Goal: Information Seeking & Learning: Learn about a topic

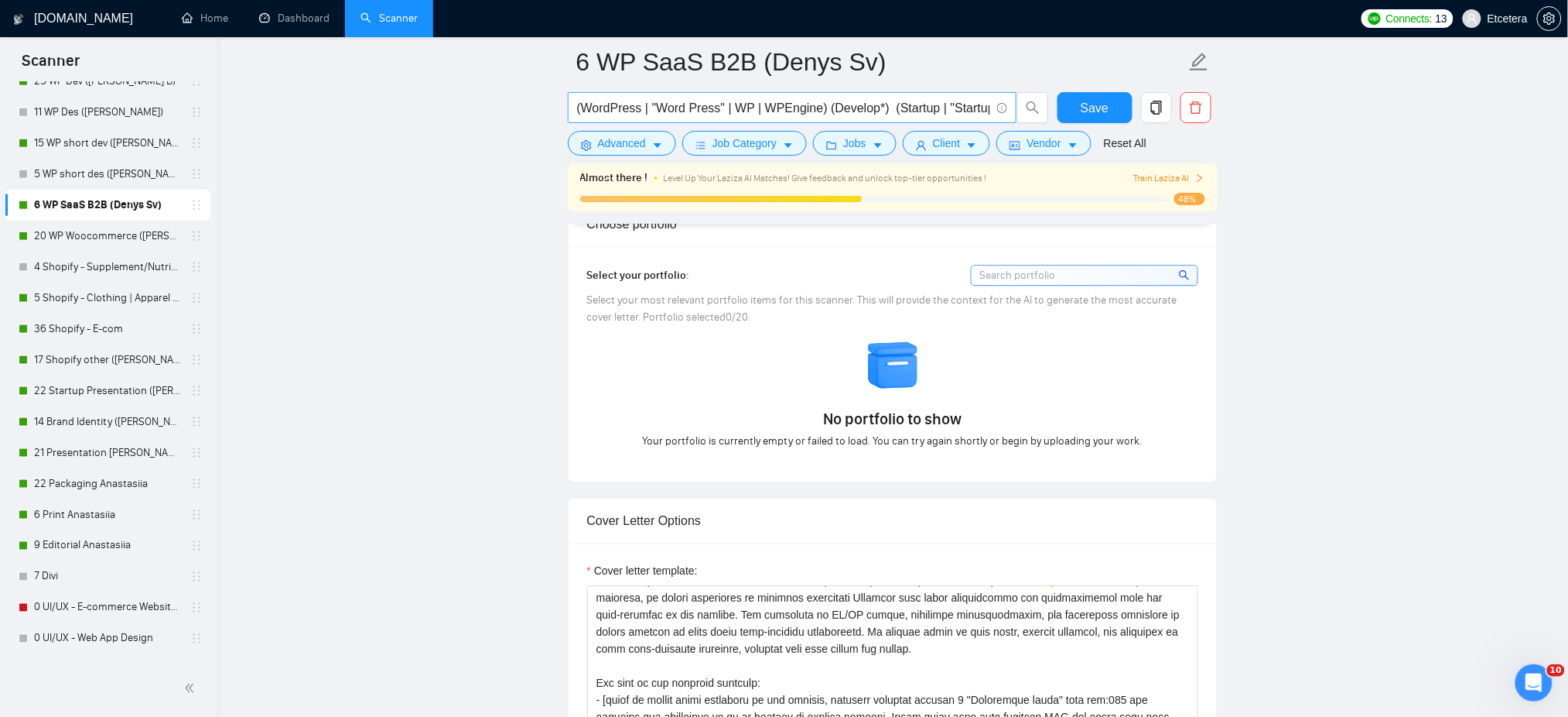
scroll to position [1032, 0]
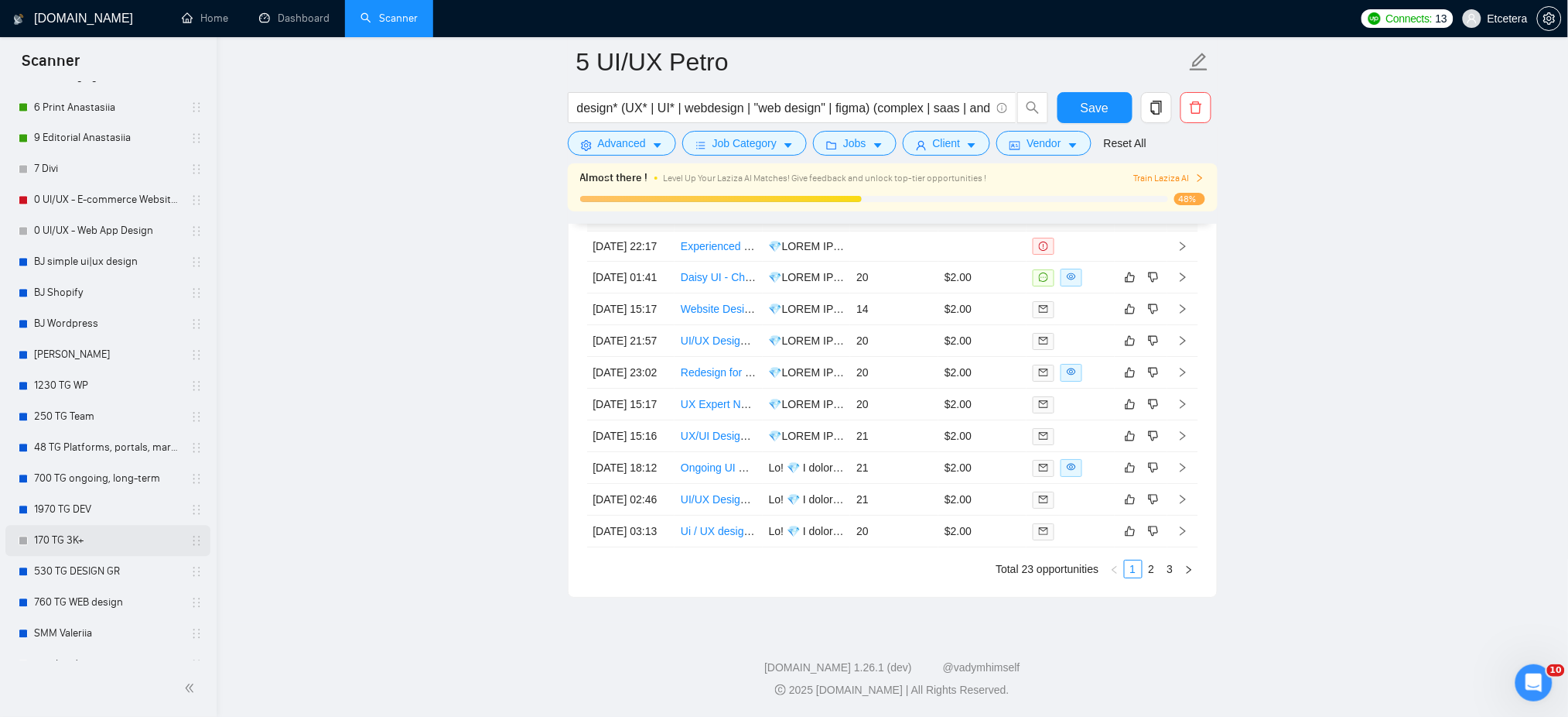
scroll to position [1107, 0]
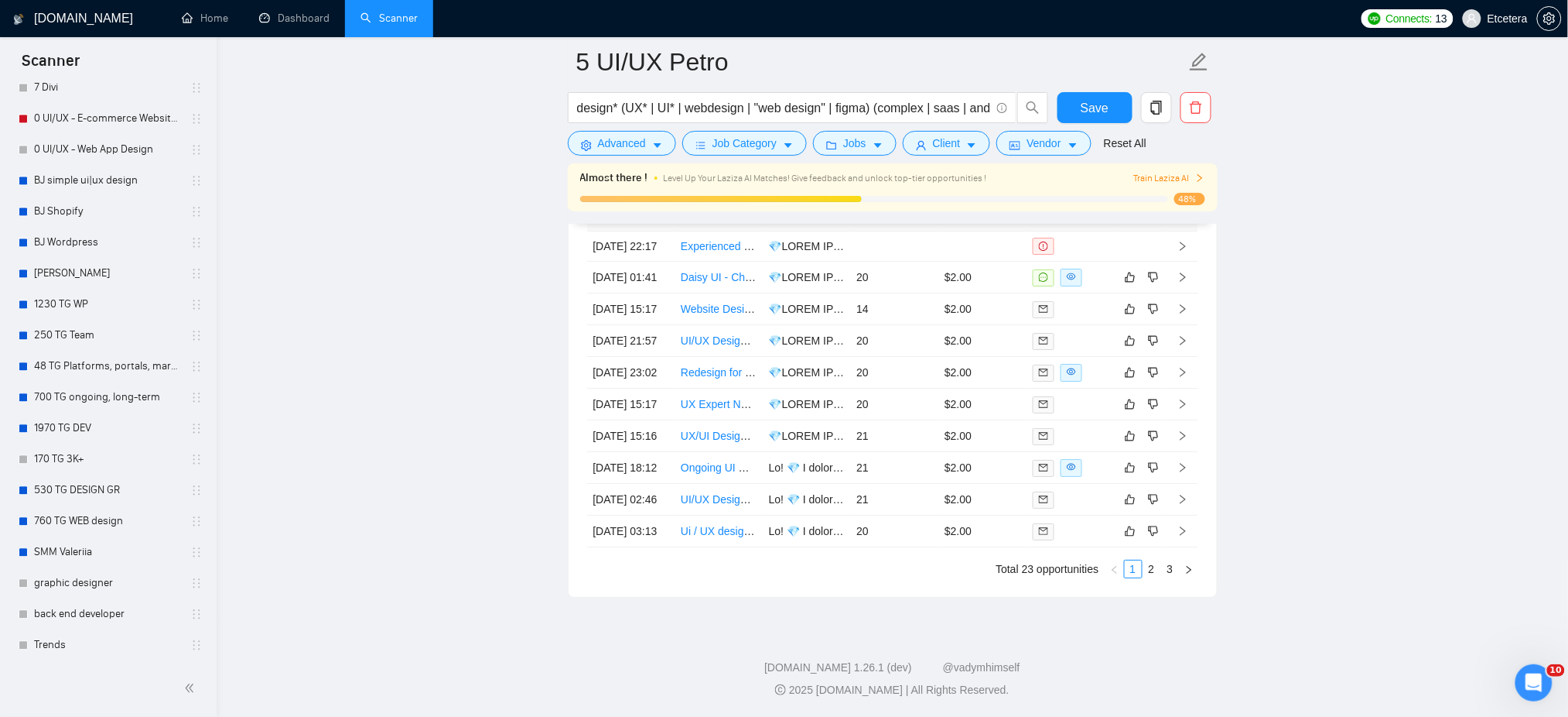
drag, startPoint x: 56, startPoint y: 643, endPoint x: 337, endPoint y: 639, distance: 281.0
click at [56, 642] on link "Trends" at bounding box center [107, 646] width 147 height 31
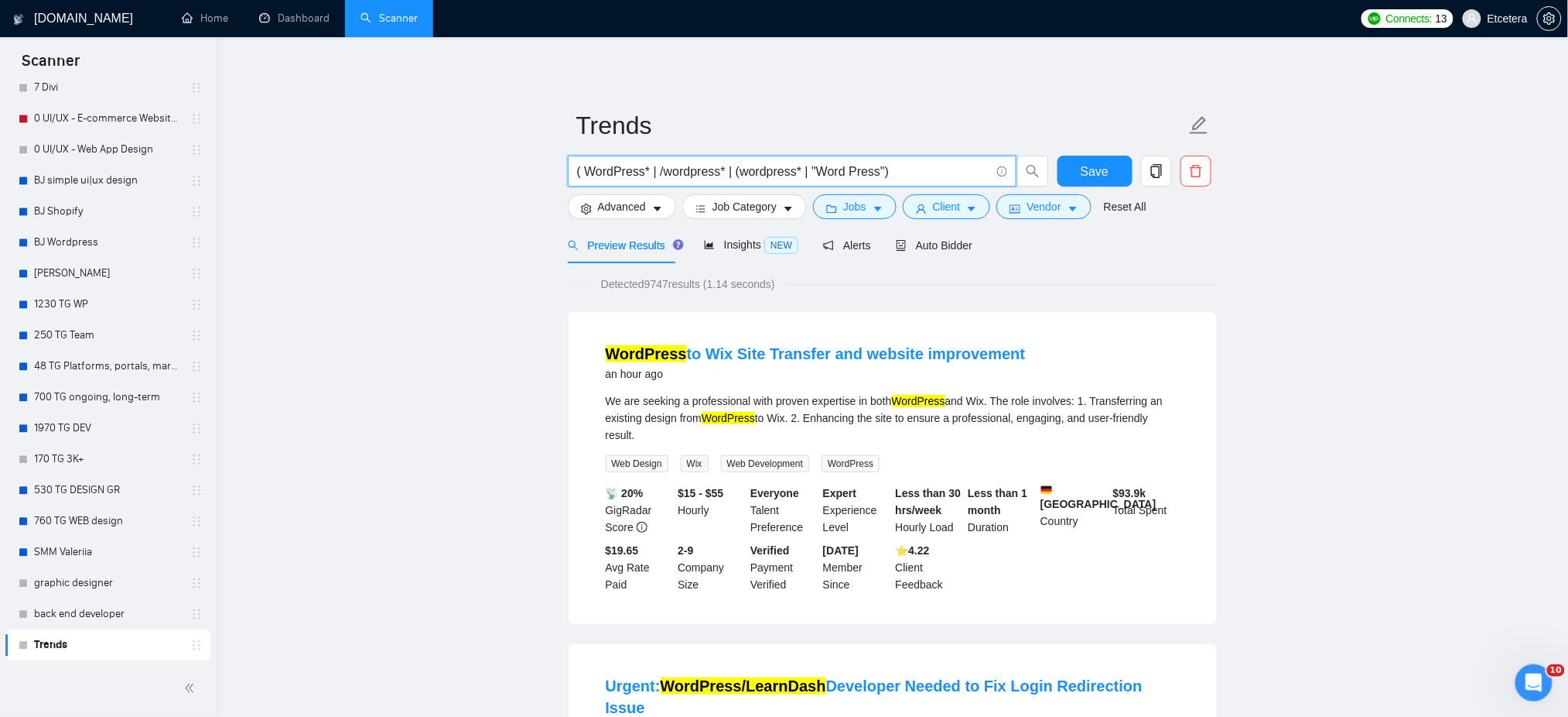
drag, startPoint x: 902, startPoint y: 166, endPoint x: 568, endPoint y: 166, distance: 334.0
click at [568, 166] on span "( WordPress* | /wordpress* | (wordpress* | "Word Press")" at bounding box center [792, 171] width 449 height 31
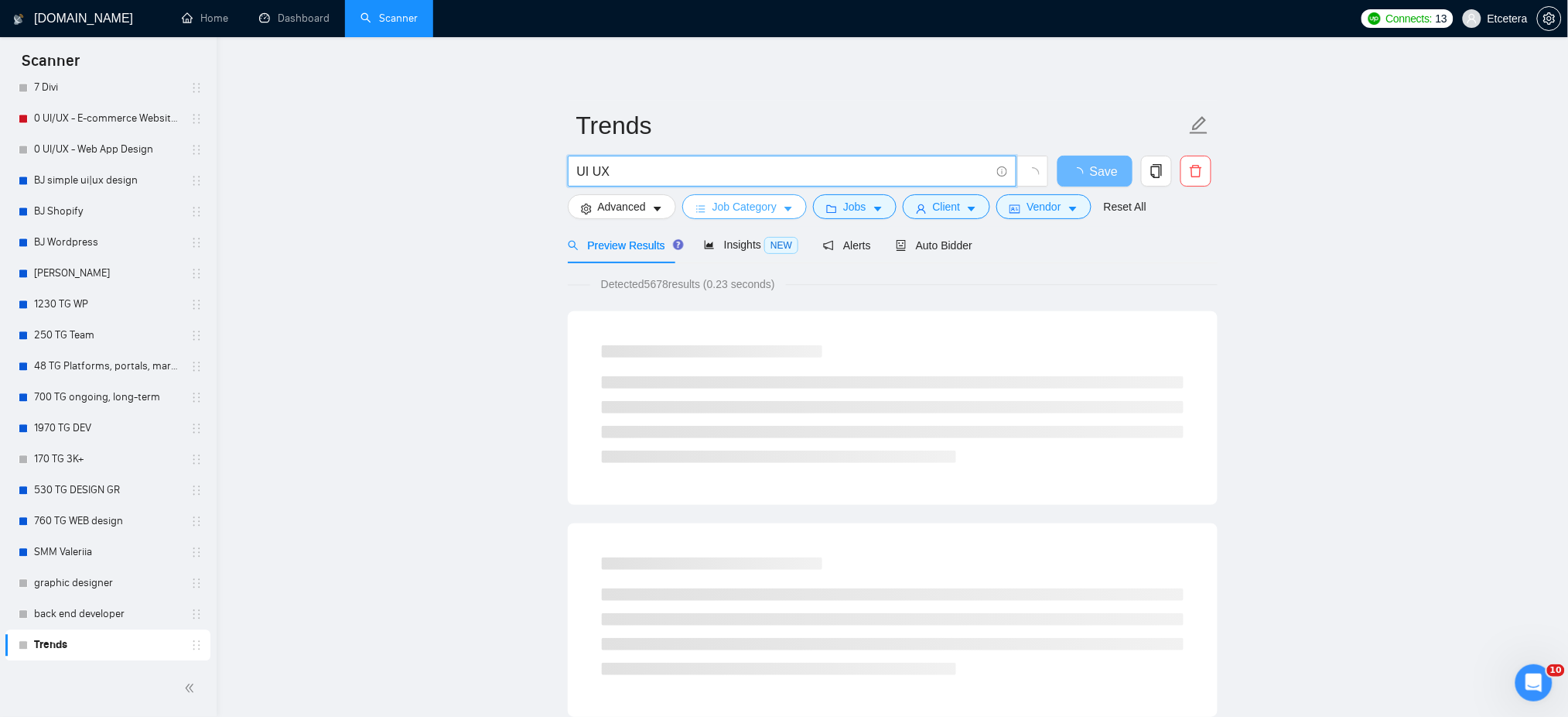
type input "UI UX"
click at [774, 212] on span "Job Category" at bounding box center [744, 206] width 64 height 17
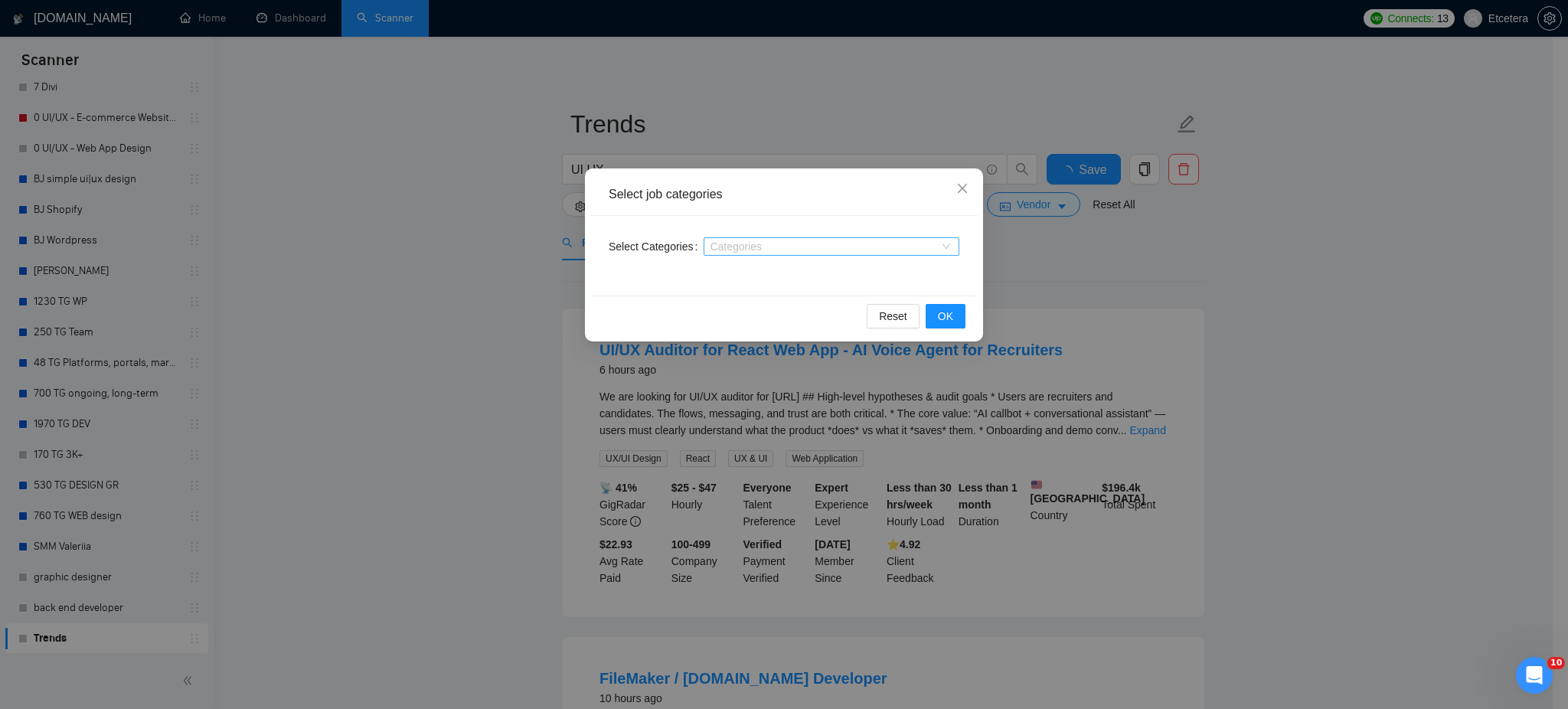
click at [777, 249] on div at bounding box center [824, 246] width 233 height 13
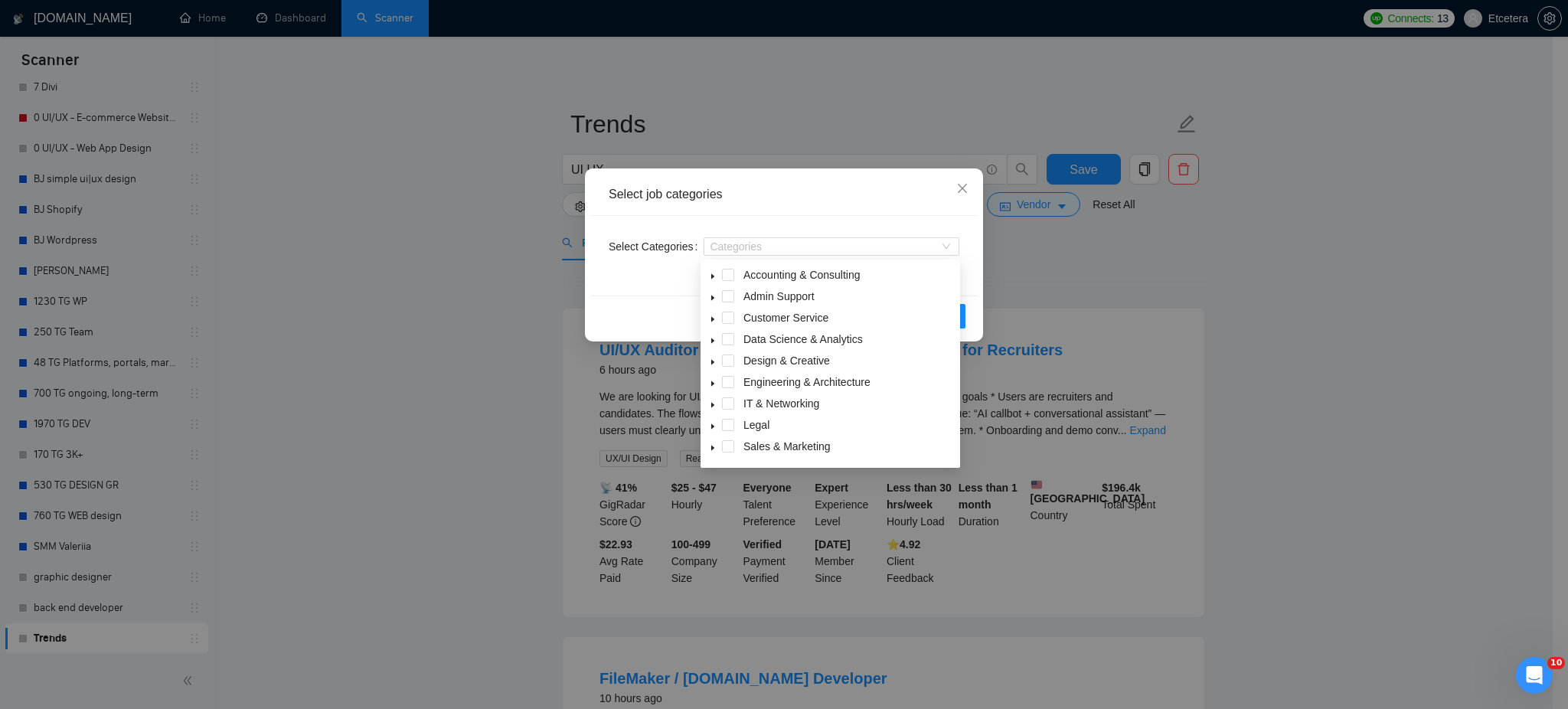
click at [831, 77] on div "Select job categories Select Categories Categories Reset OK" at bounding box center [784, 354] width 1568 height 709
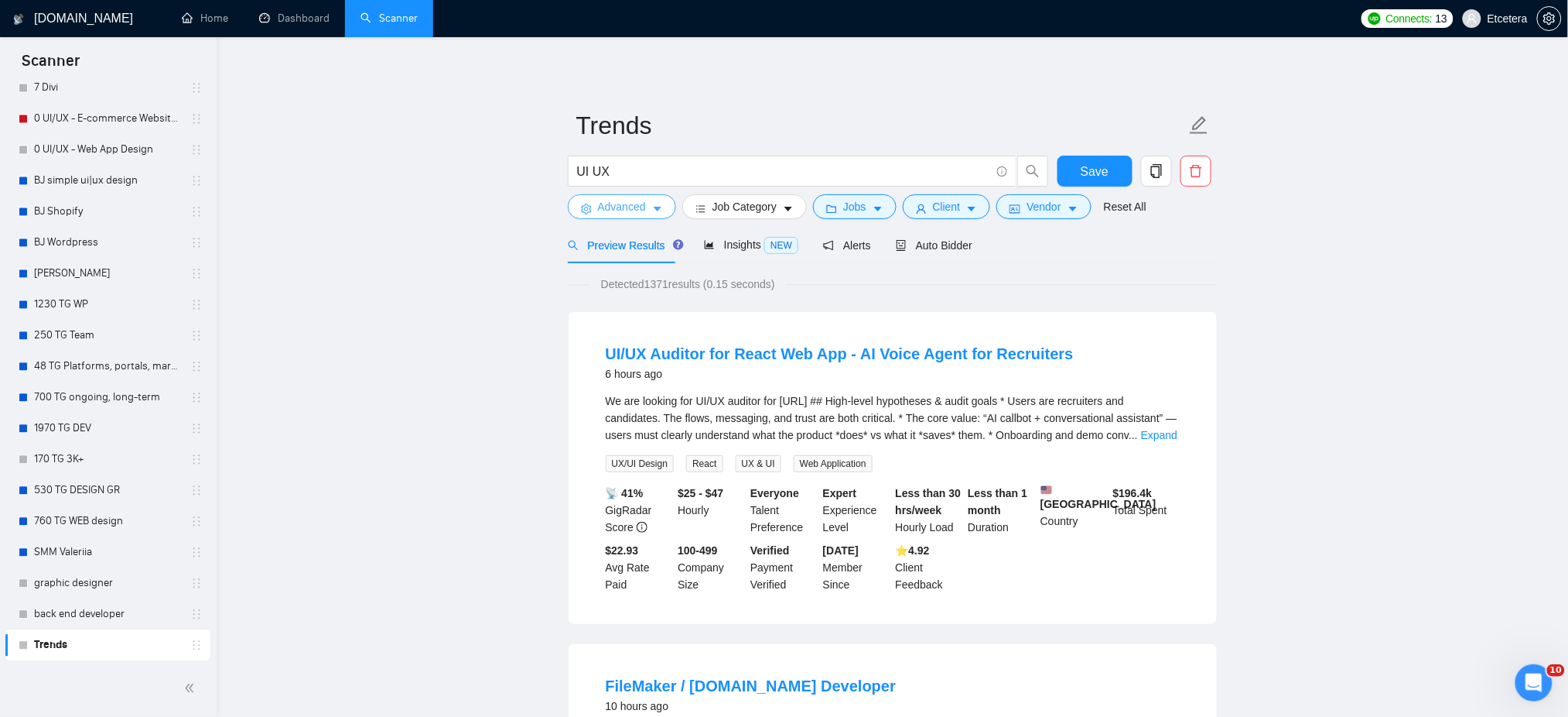
click at [652, 207] on icon "caret-down" at bounding box center [657, 209] width 11 height 11
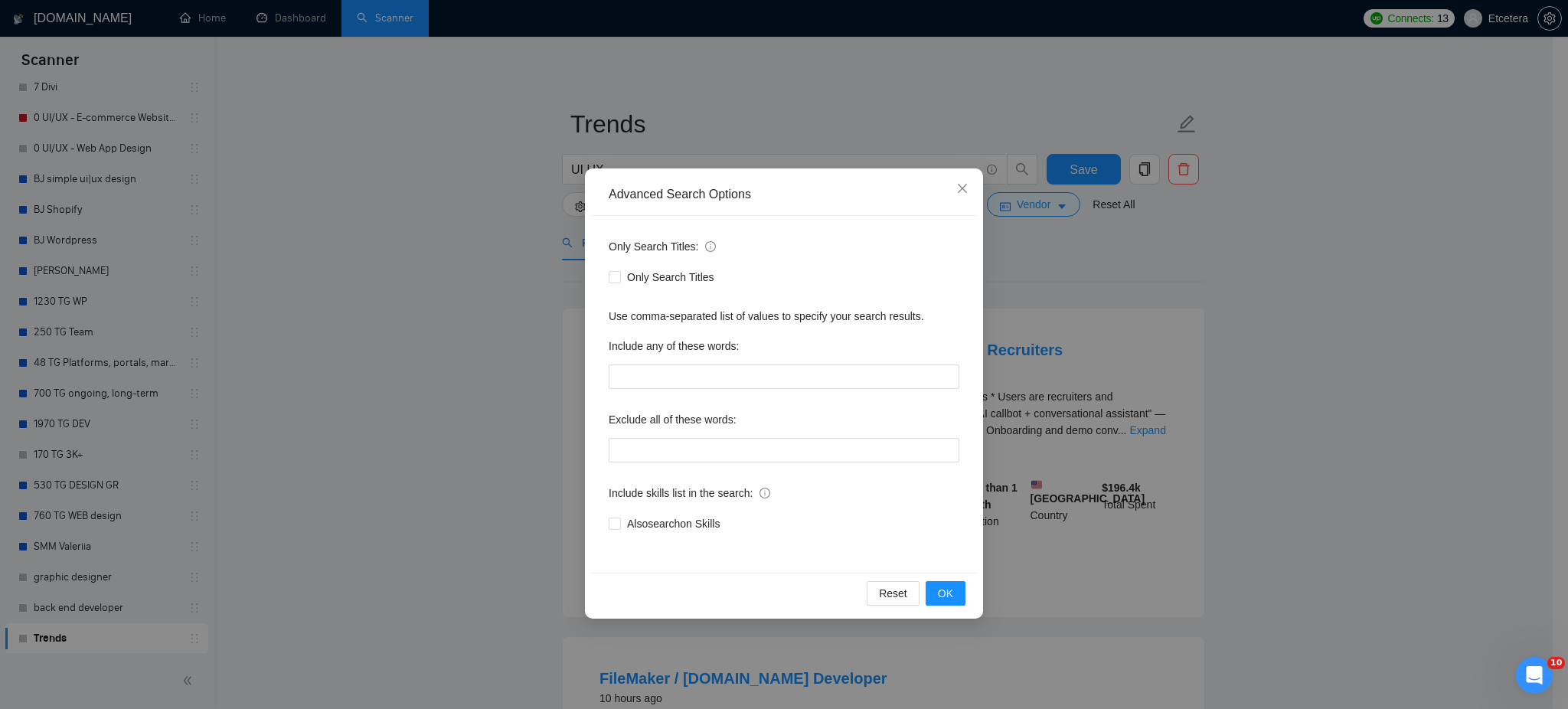
click at [447, 230] on div "Advanced Search Options Only Search Titles: Only Search Titles Use comma-separa…" at bounding box center [784, 354] width 1568 height 709
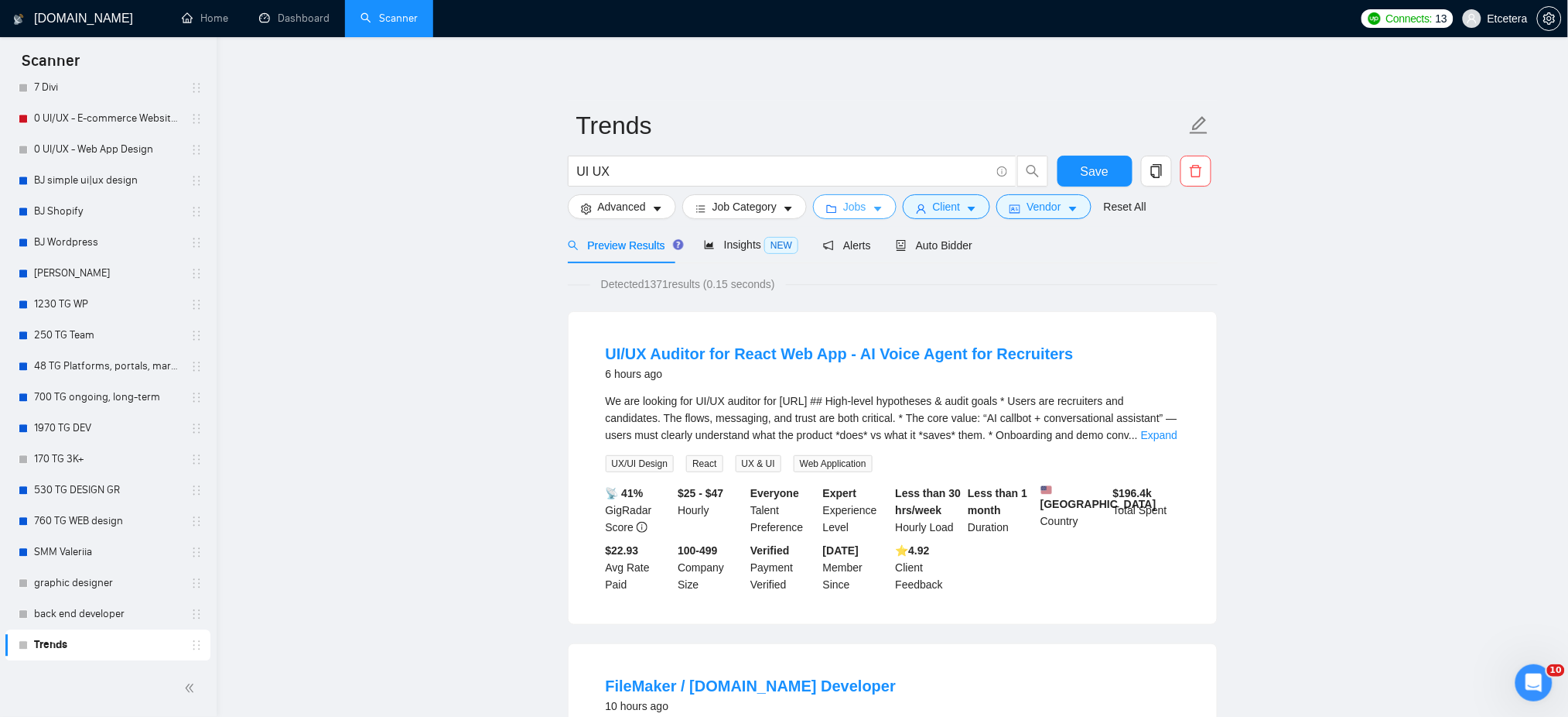
click at [849, 209] on span "Jobs" at bounding box center [854, 206] width 23 height 17
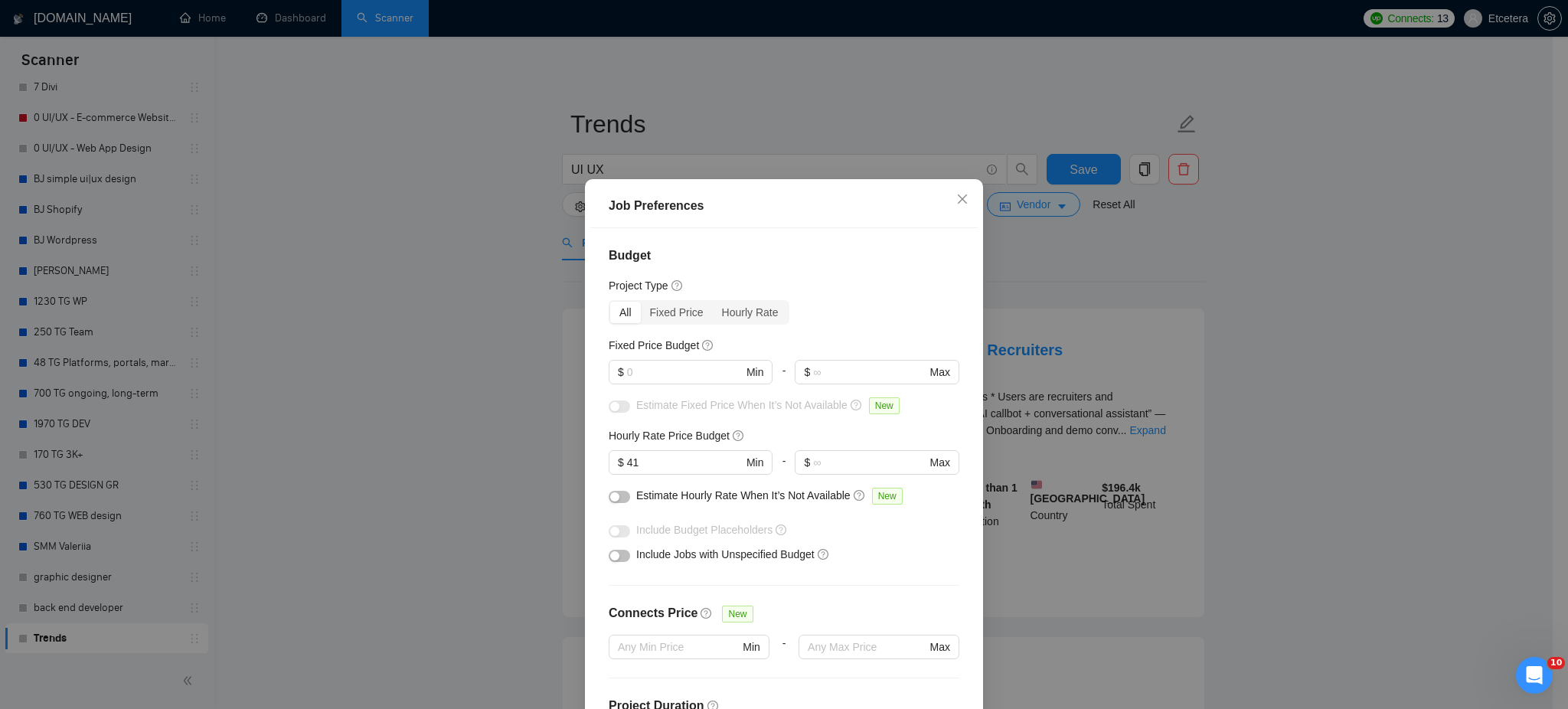
click at [872, 118] on div "Job Preferences Budget Project Type All Fixed Price Hourly Rate Fixed Price Bud…" at bounding box center [784, 354] width 1568 height 709
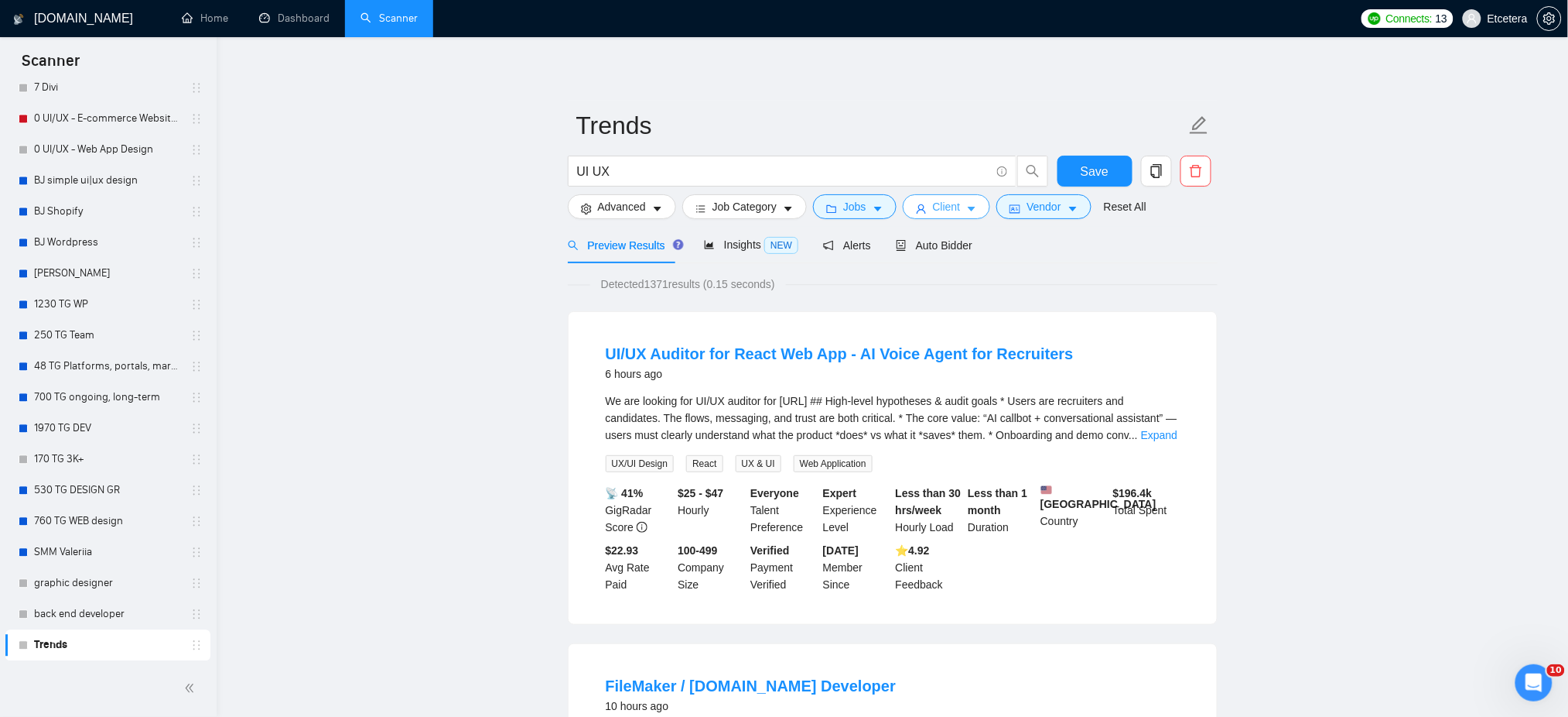
click at [961, 207] on button "Client" at bounding box center [946, 206] width 88 height 25
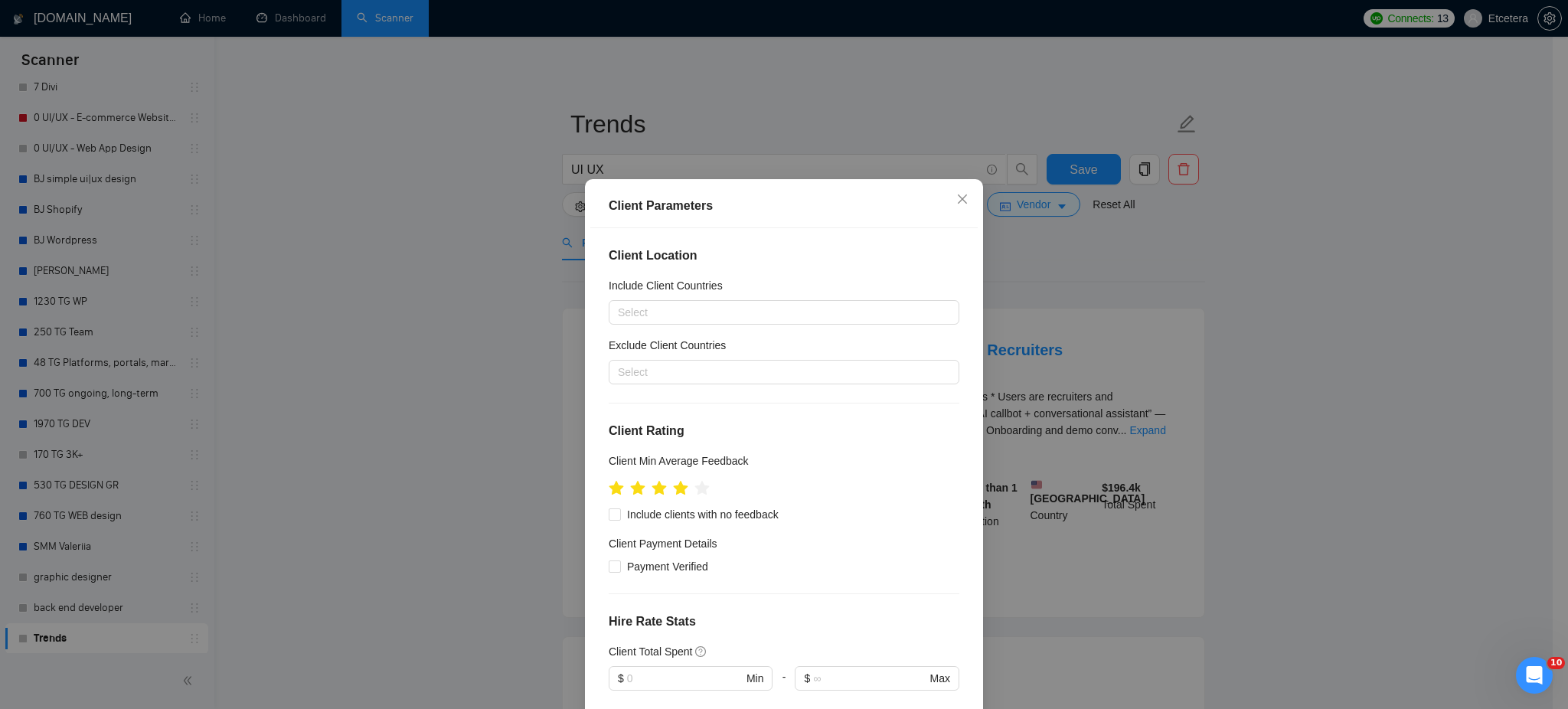
click at [937, 136] on div "Client Parameters Client Location Include Client Countries Select Exclude Clien…" at bounding box center [784, 354] width 1568 height 709
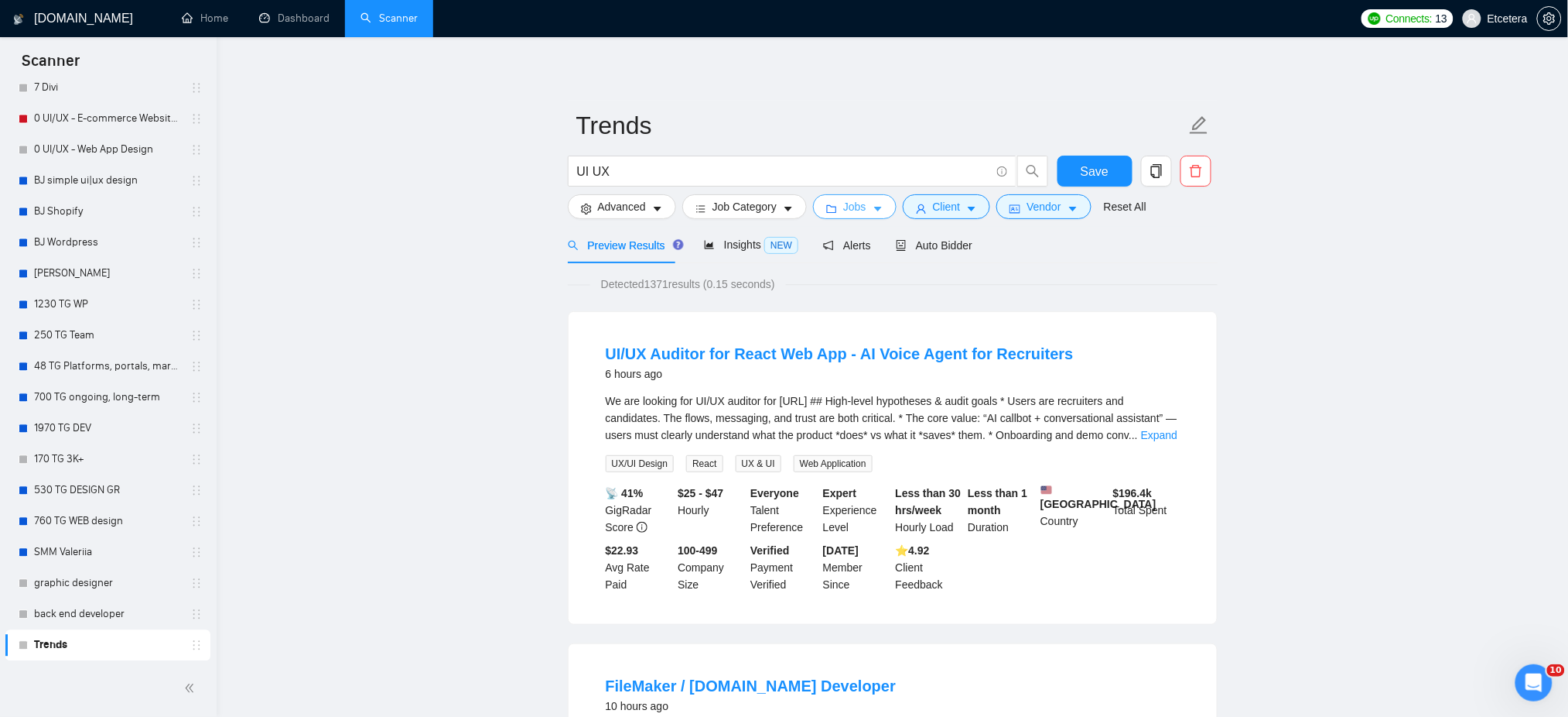
click at [880, 210] on button "Jobs" at bounding box center [855, 206] width 84 height 25
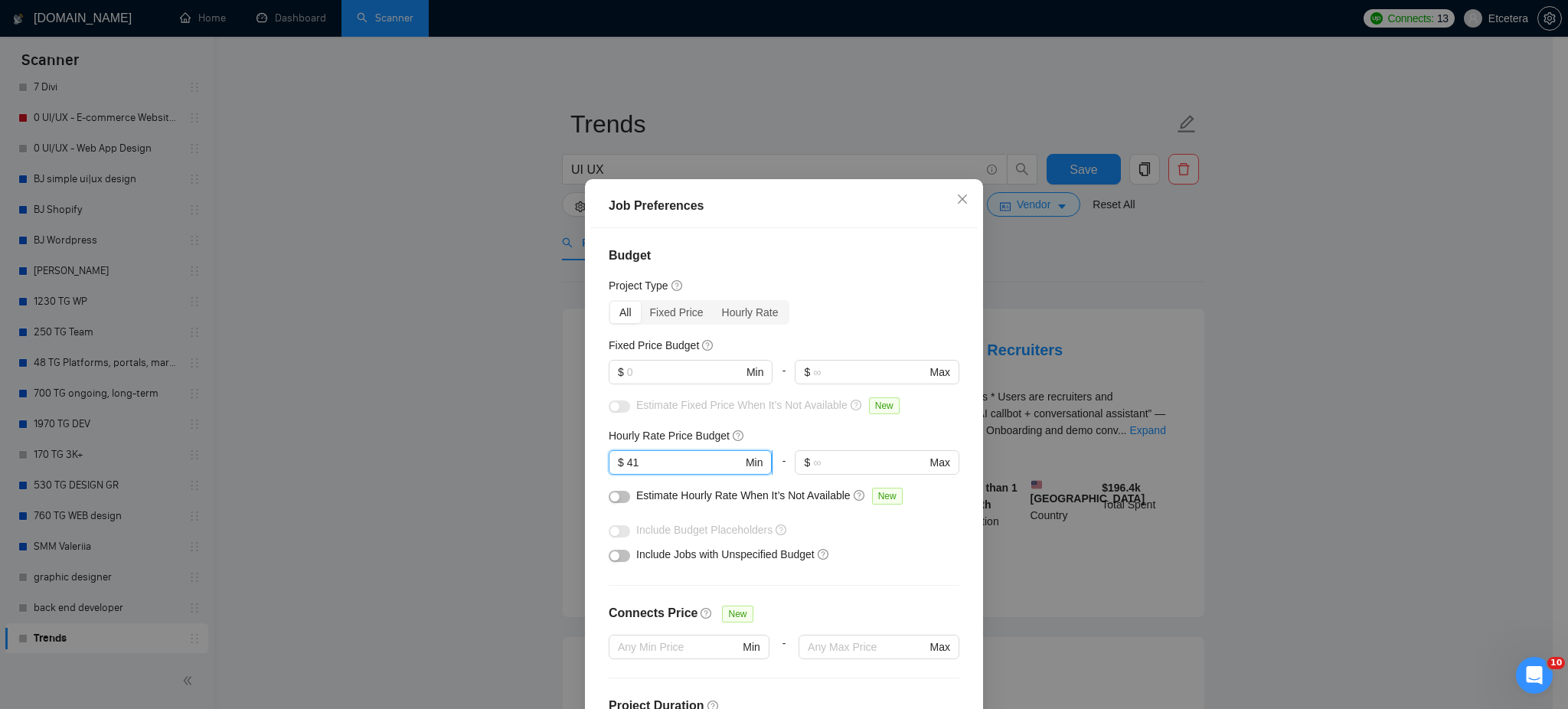
drag, startPoint x: 664, startPoint y: 466, endPoint x: 609, endPoint y: 467, distance: 55.0
click at [609, 467] on span "$ 41 Min" at bounding box center [690, 462] width 163 height 24
click at [544, 427] on div "Job Preferences Budget Project Type All Fixed Price Hourly Rate Fixed Price Bud…" at bounding box center [784, 354] width 1568 height 709
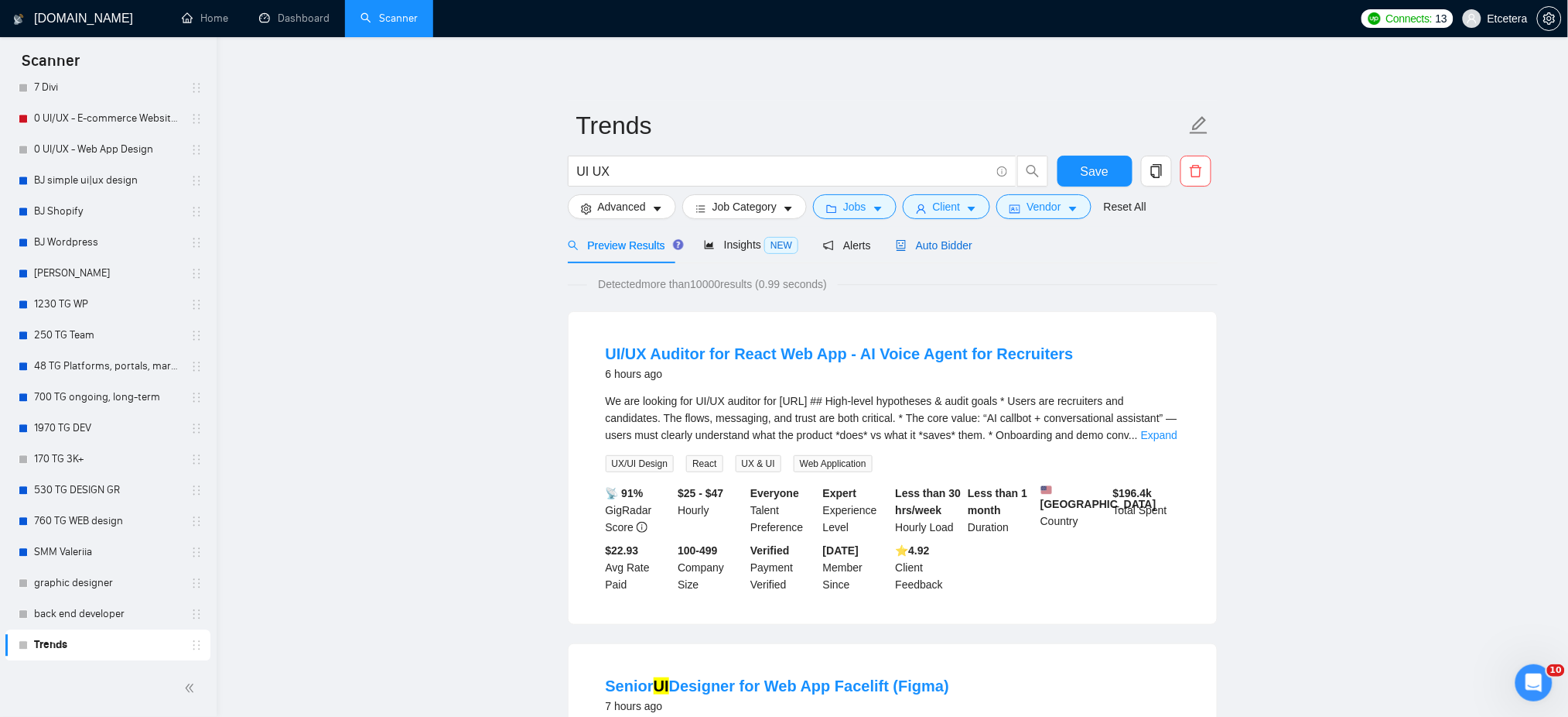
click at [934, 244] on span "Auto Bidder" at bounding box center [934, 245] width 77 height 13
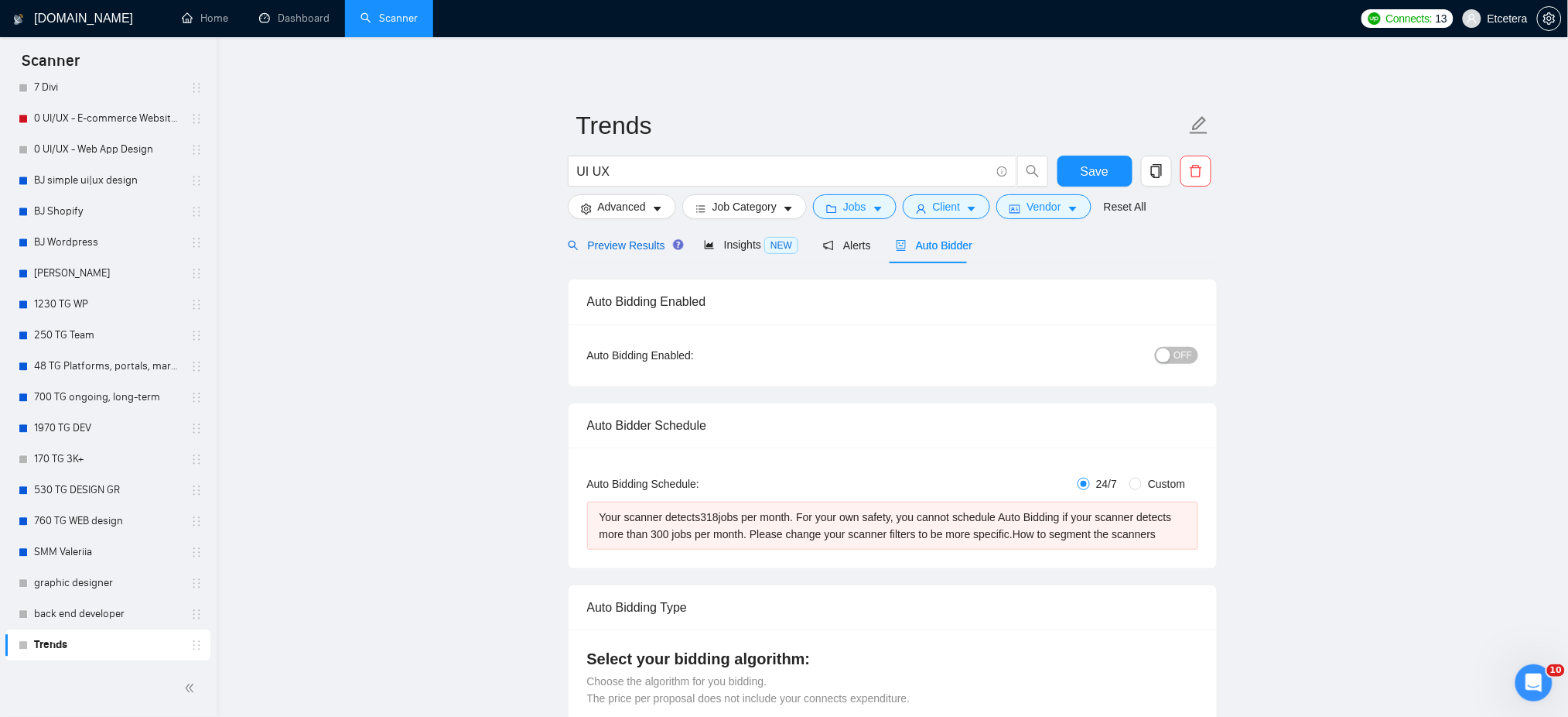
click at [641, 244] on span "Preview Results" at bounding box center [624, 245] width 111 height 13
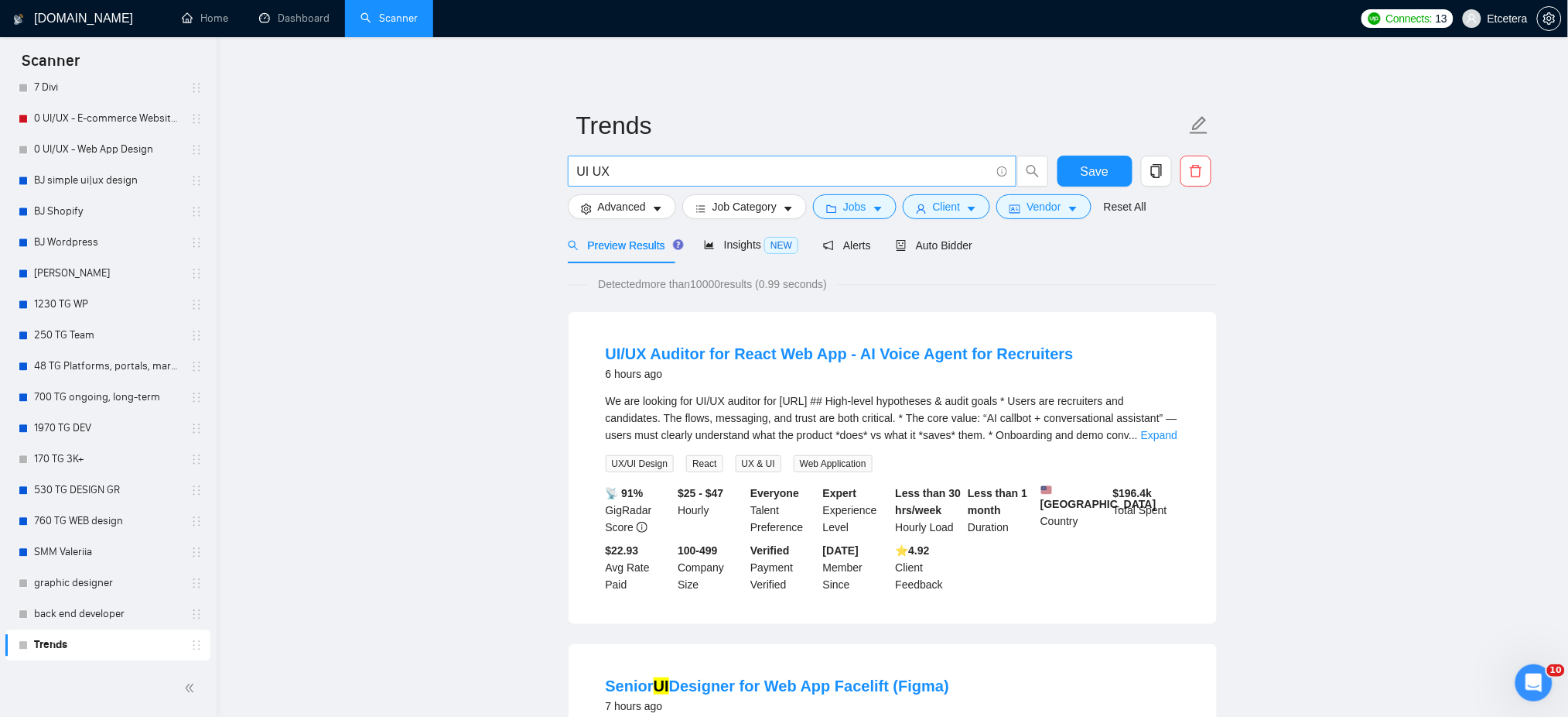
click at [591, 167] on input "UI UX" at bounding box center [783, 171] width 413 height 19
click at [641, 176] on input "UI/UX" at bounding box center [783, 171] width 413 height 19
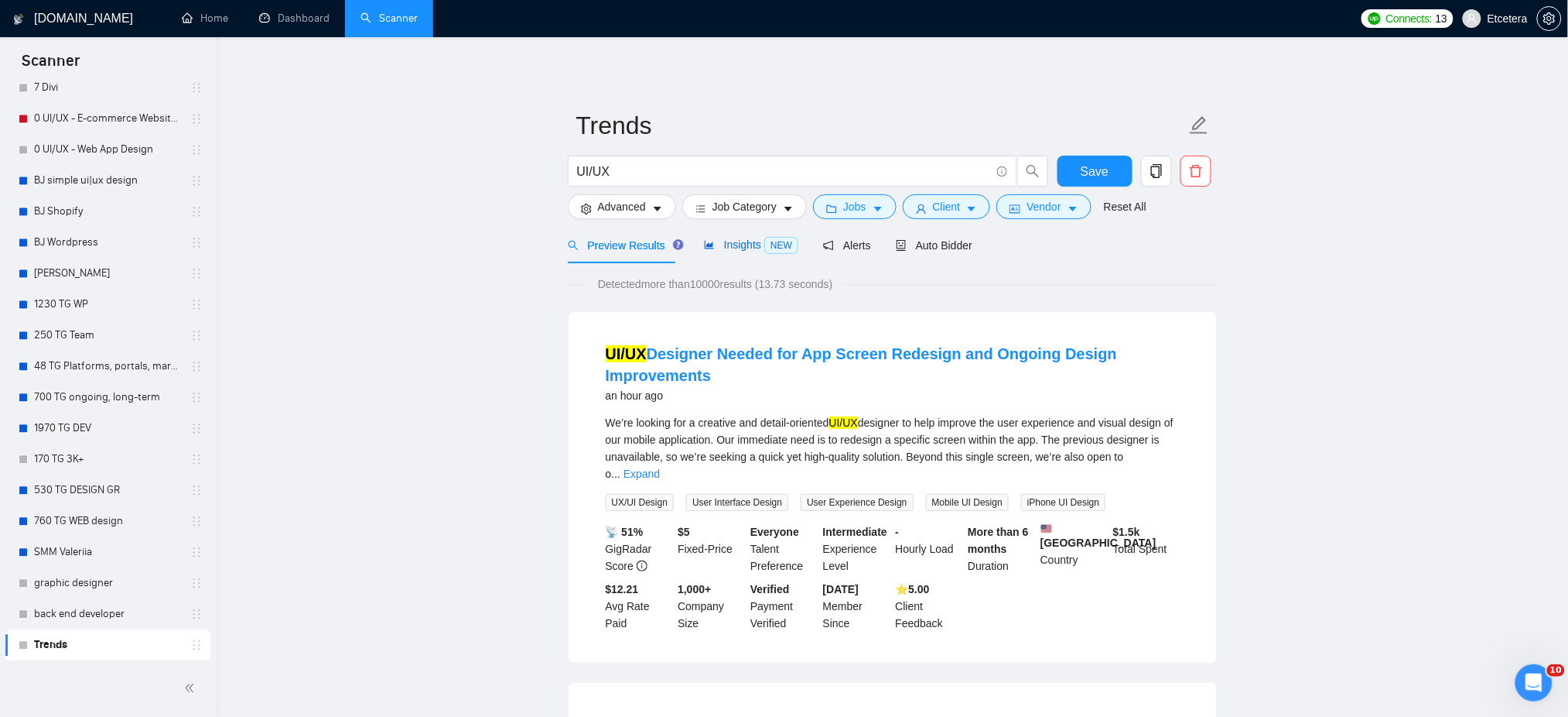
click at [740, 243] on span "Insights NEW" at bounding box center [751, 244] width 95 height 13
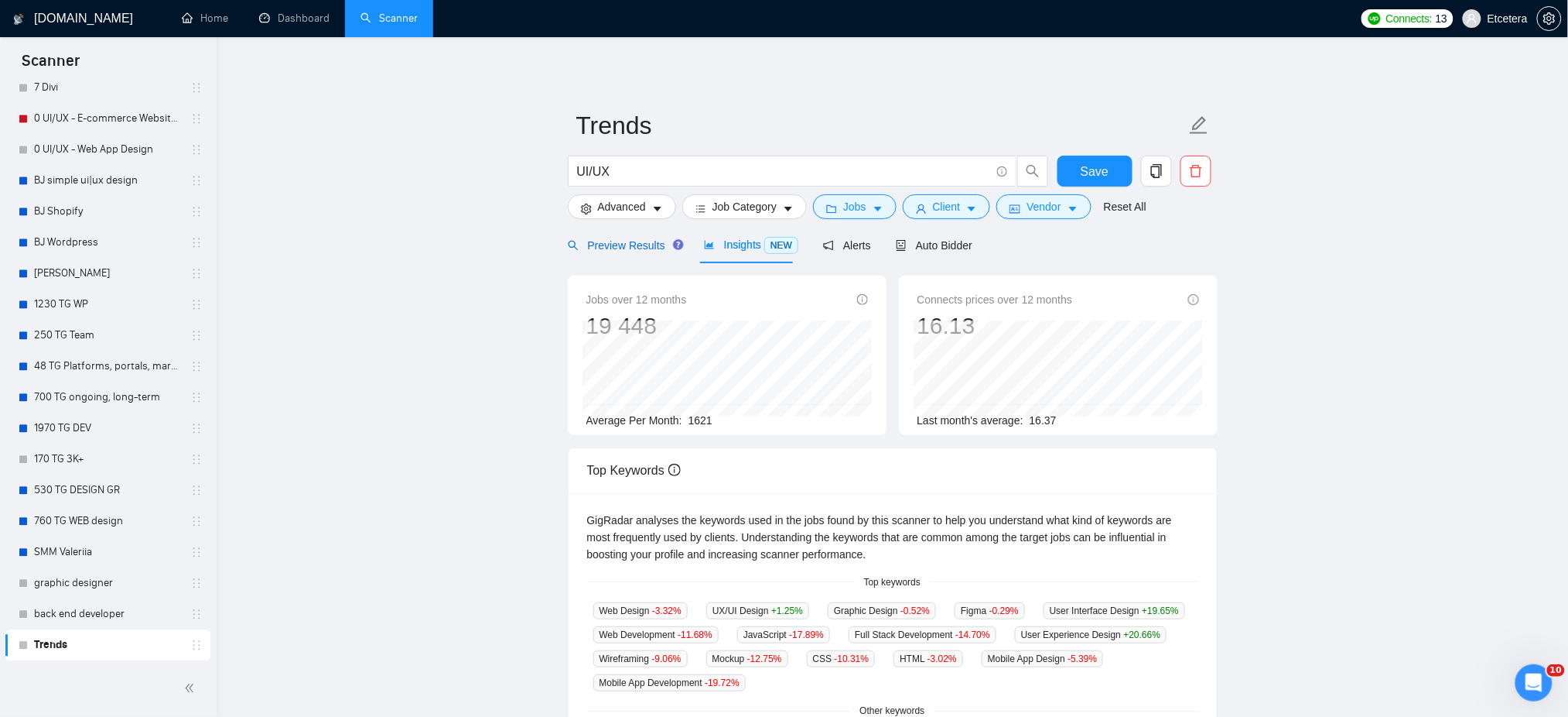
click at [617, 244] on span "Preview Results" at bounding box center [624, 245] width 111 height 13
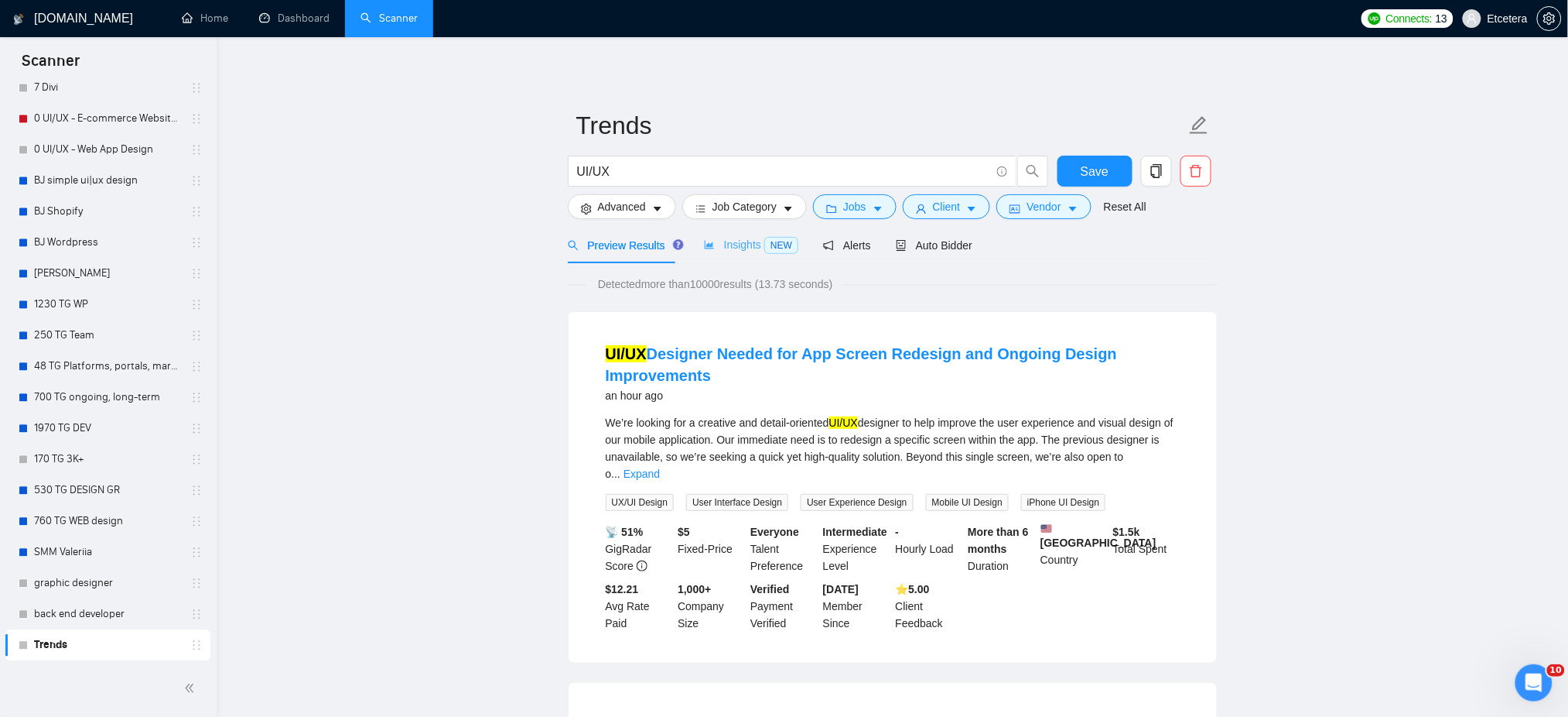
click at [737, 257] on div "Insights NEW" at bounding box center [751, 245] width 95 height 36
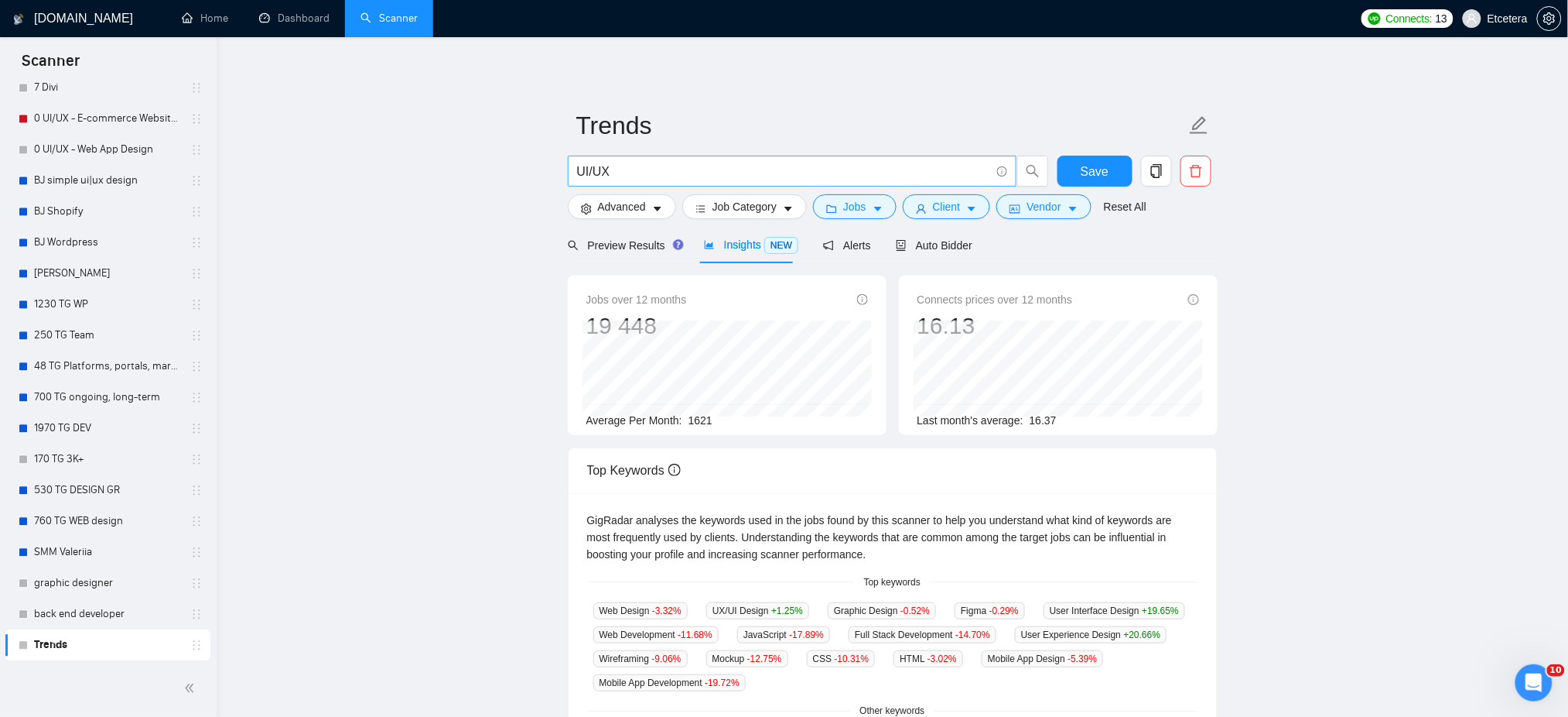
click at [593, 171] on input "UI/UX" at bounding box center [783, 171] width 413 height 19
click at [625, 168] on input "UI UX" at bounding box center [783, 171] width 413 height 19
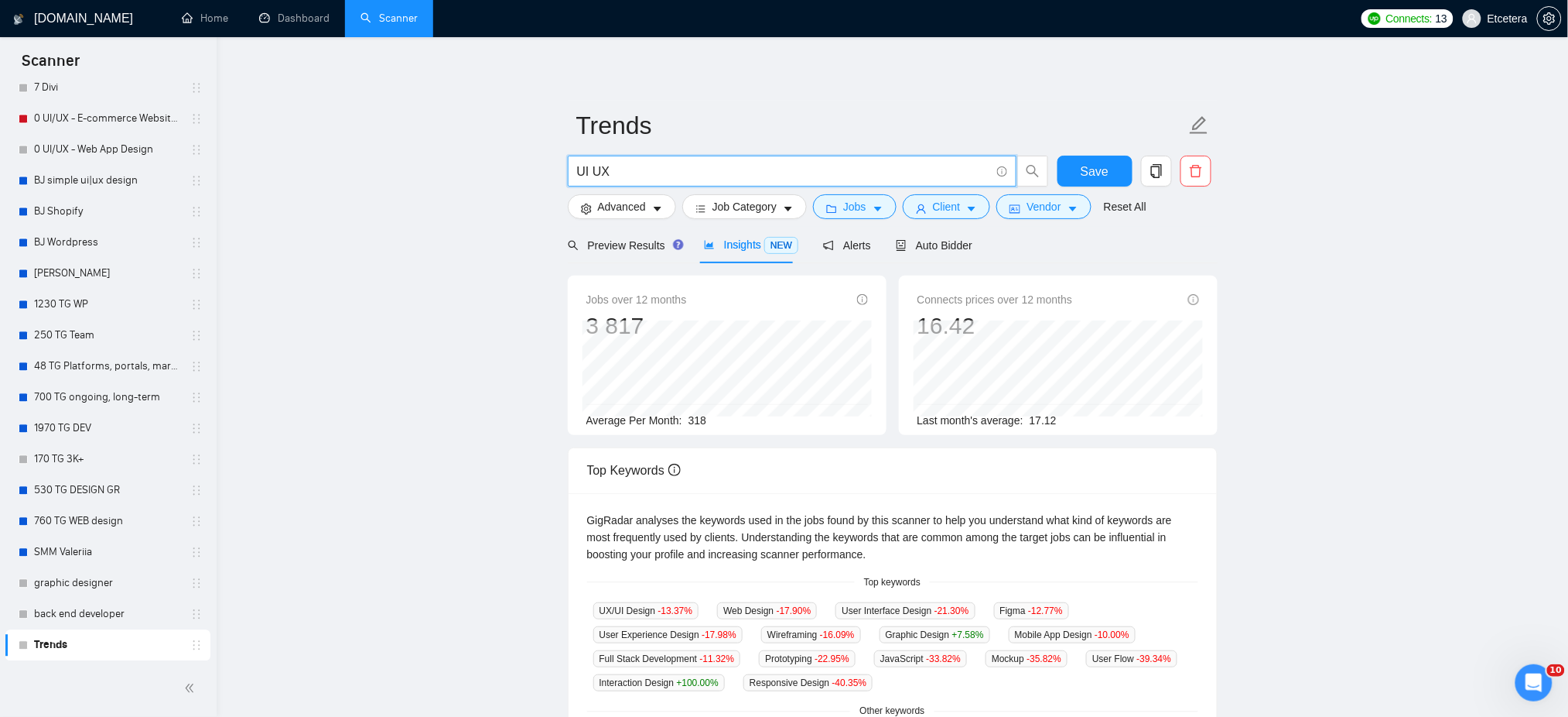
drag, startPoint x: 591, startPoint y: 170, endPoint x: 603, endPoint y: 192, distance: 25.1
click at [591, 171] on input "UI UX" at bounding box center [783, 171] width 413 height 19
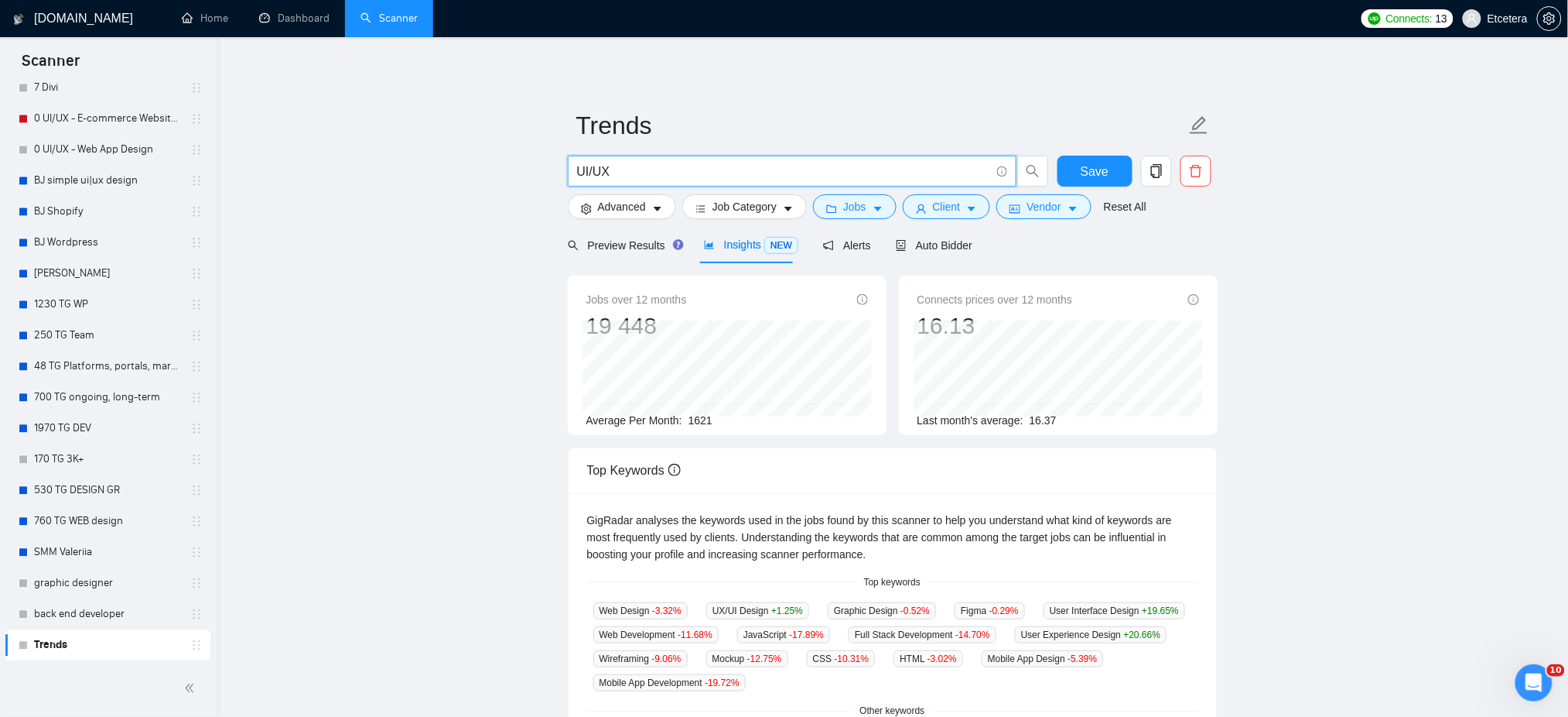
click at [587, 167] on input "UI/UX" at bounding box center [783, 171] width 413 height 19
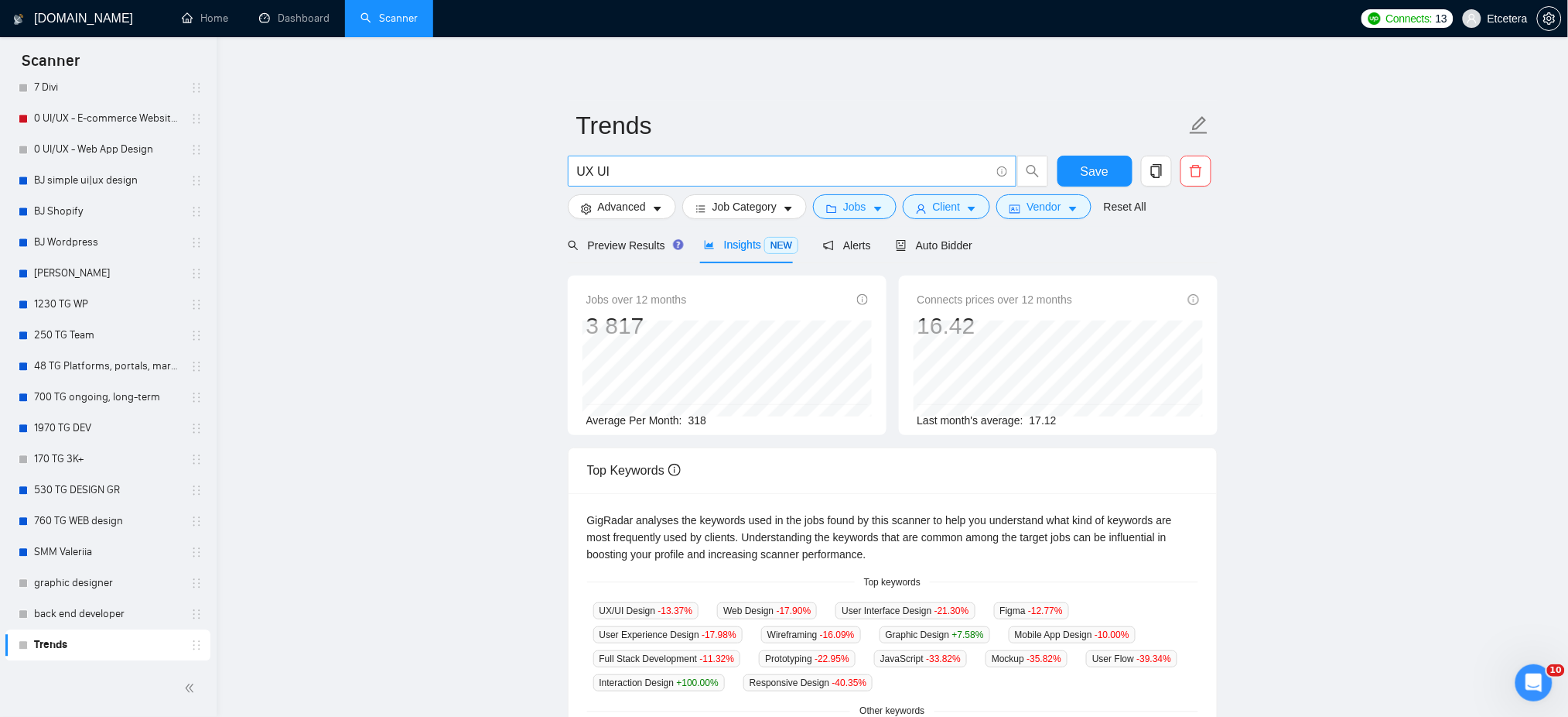
click at [573, 172] on span "UX UI" at bounding box center [792, 171] width 449 height 31
drag, startPoint x: 575, startPoint y: 172, endPoint x: 608, endPoint y: 171, distance: 33.0
click at [608, 171] on span "UX UI" at bounding box center [792, 171] width 449 height 31
paste input "UX"
click at [575, 169] on span "UI UX" at bounding box center [792, 171] width 449 height 31
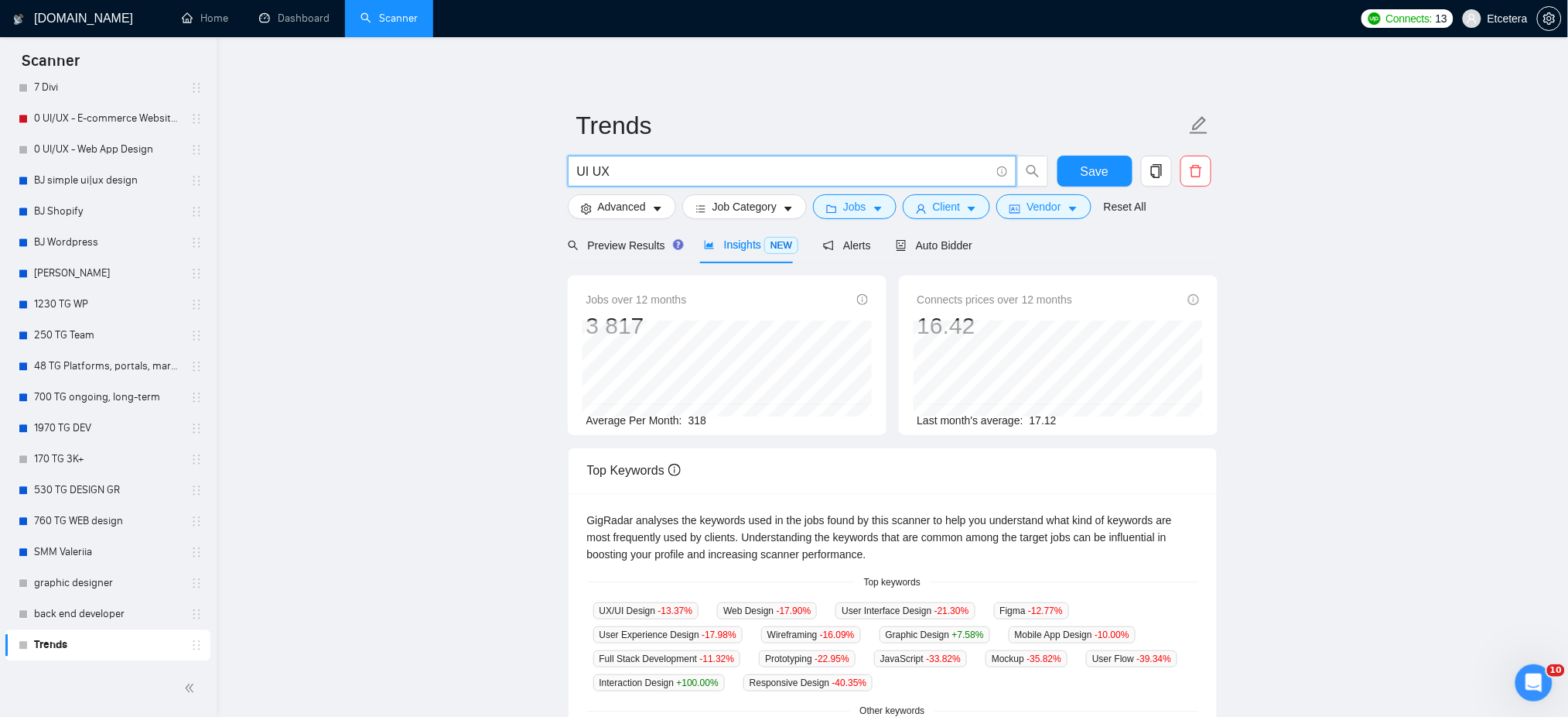
click at [582, 169] on input "UI UX" at bounding box center [783, 171] width 413 height 19
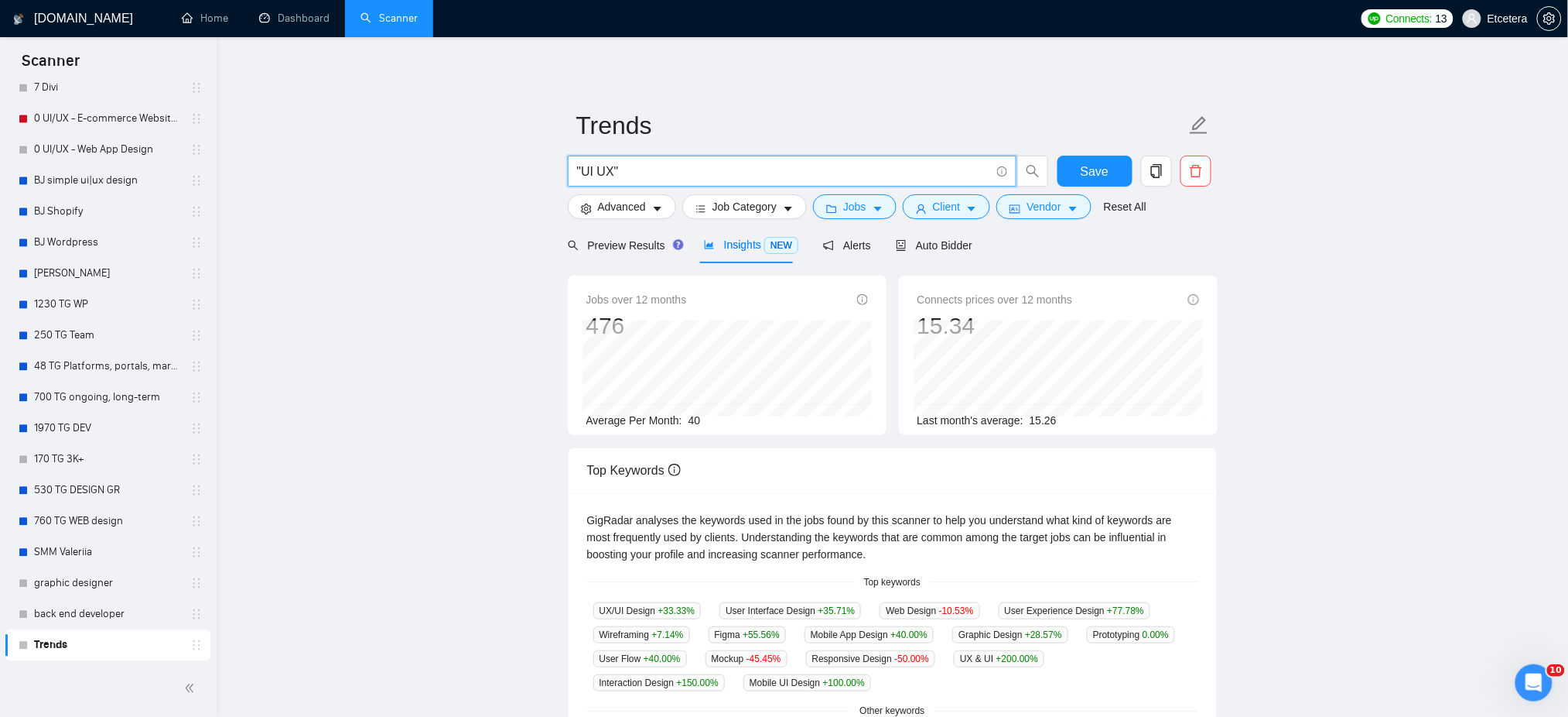
drag, startPoint x: 596, startPoint y: 171, endPoint x: 584, endPoint y: 170, distance: 12.0
click at [584, 170] on input ""UI UX"" at bounding box center [783, 171] width 413 height 19
drag, startPoint x: 598, startPoint y: 173, endPoint x: 597, endPoint y: 190, distance: 17.0
click at [597, 173] on input ""UX"" at bounding box center [783, 171] width 413 height 19
paste input "UI"
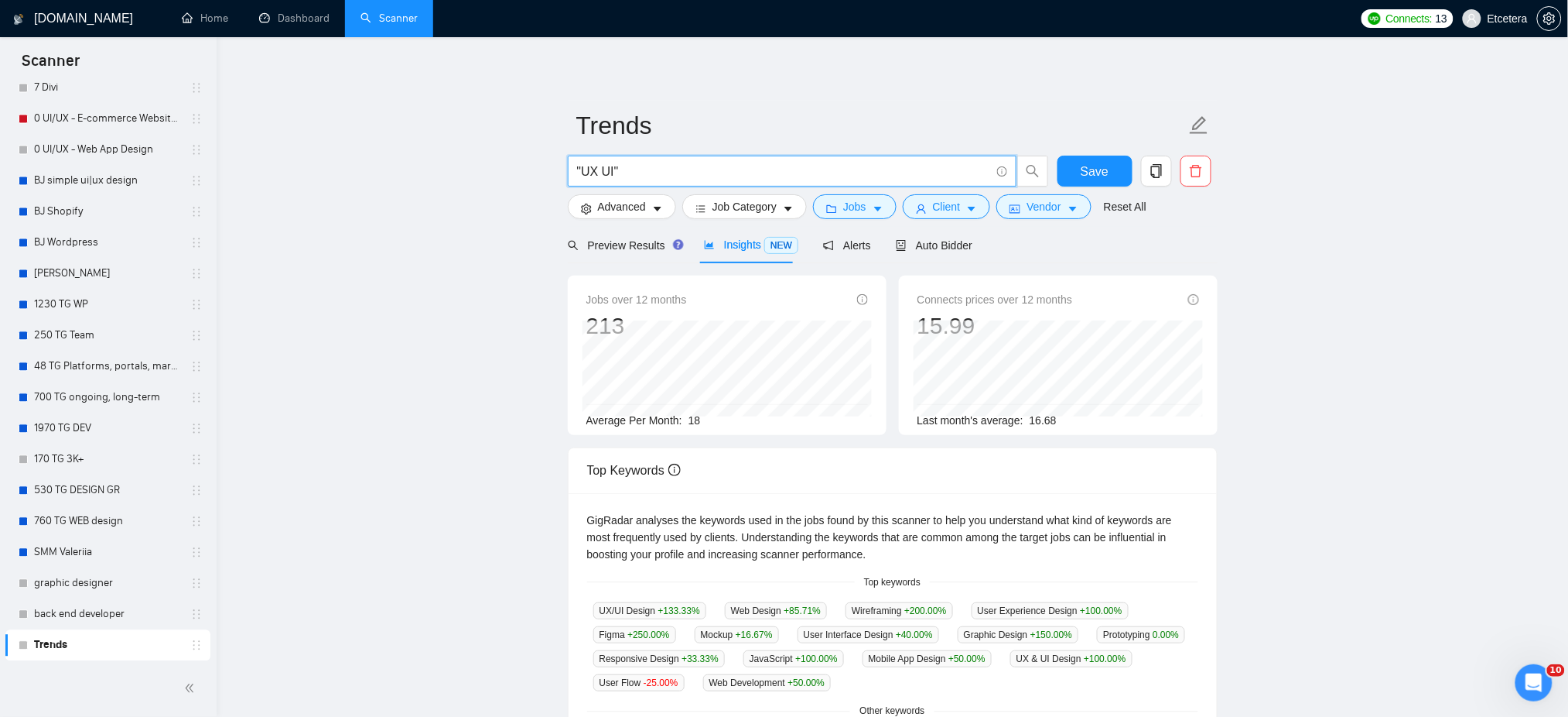
drag, startPoint x: 598, startPoint y: 170, endPoint x: 584, endPoint y: 171, distance: 14.0
click at [584, 171] on input ""UX UI"" at bounding box center [783, 171] width 413 height 19
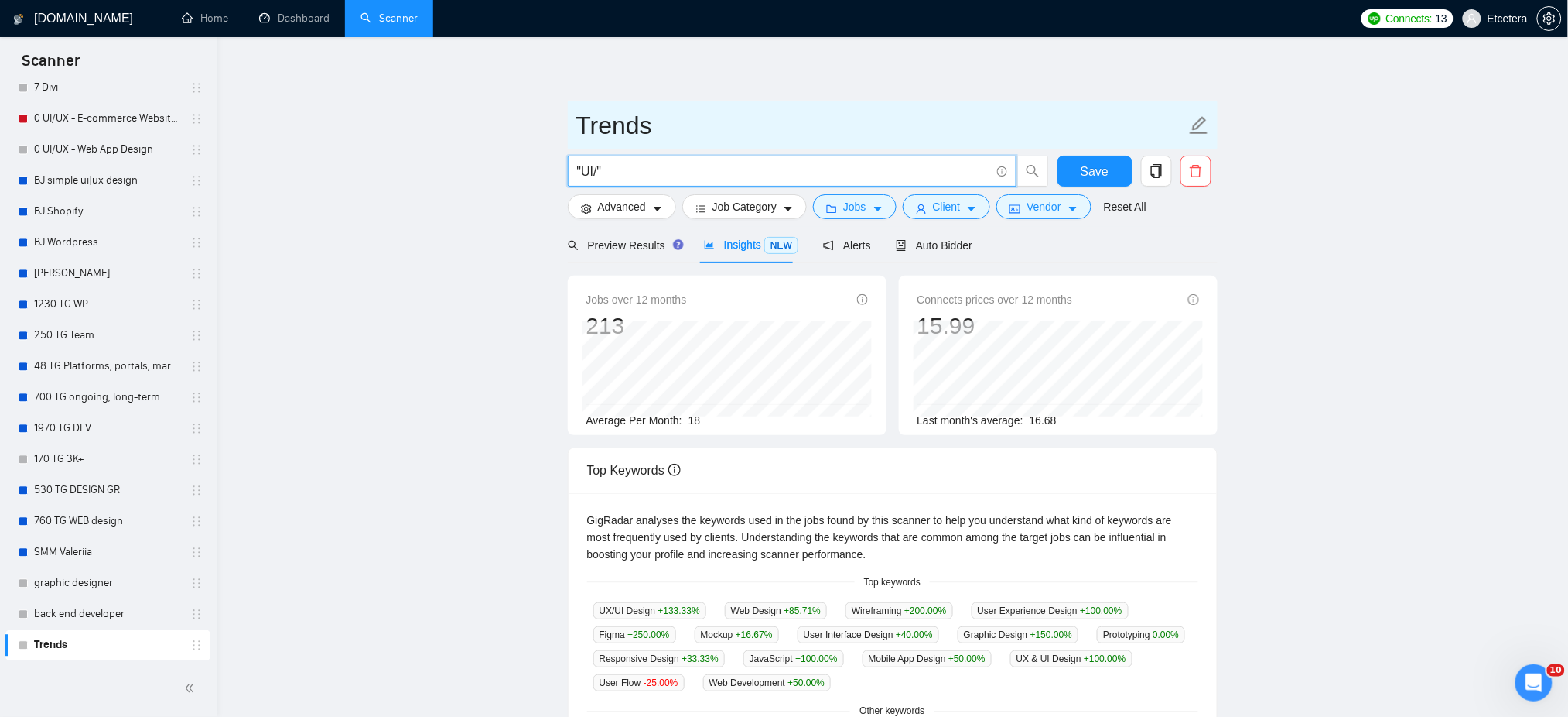
paste input "UX"
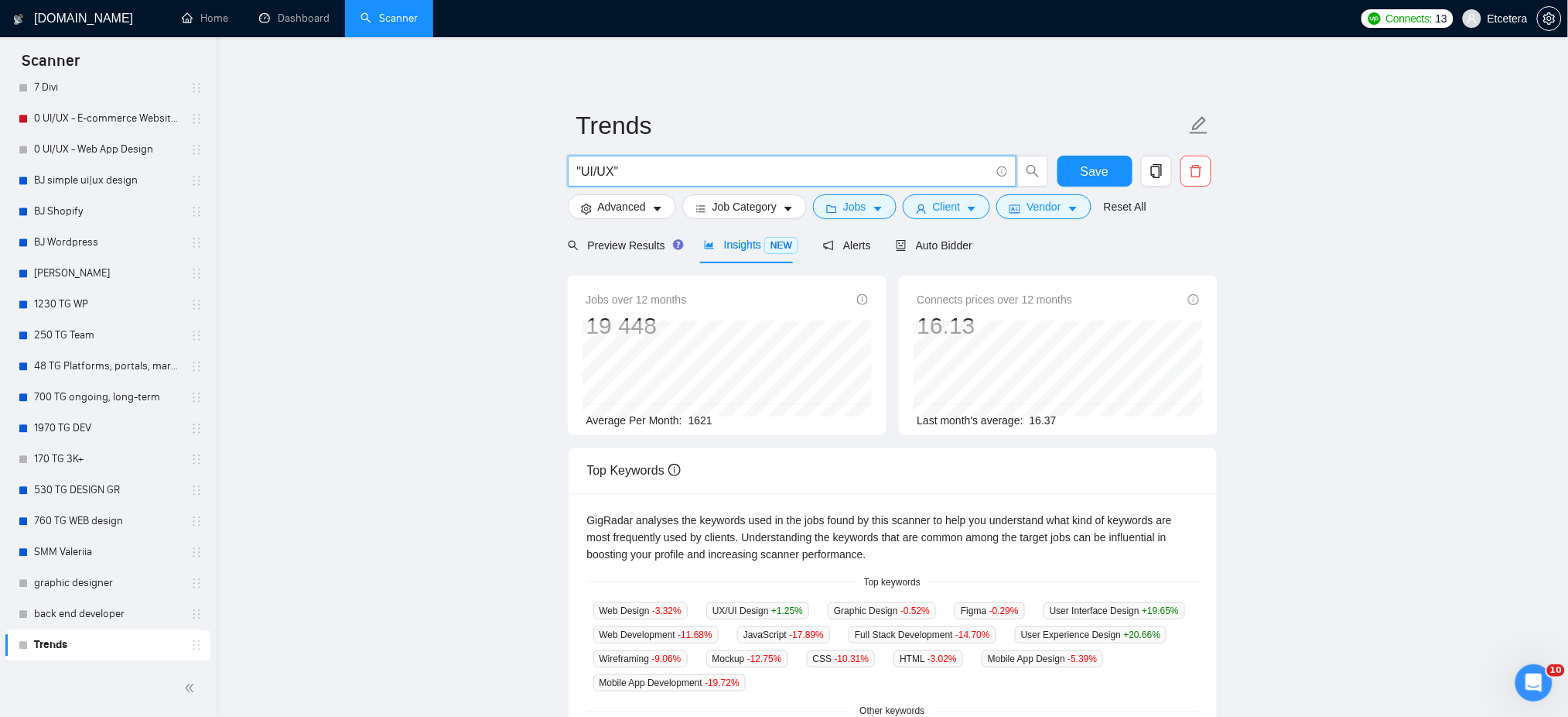
click at [591, 171] on input ""UI/UX"" at bounding box center [783, 171] width 413 height 19
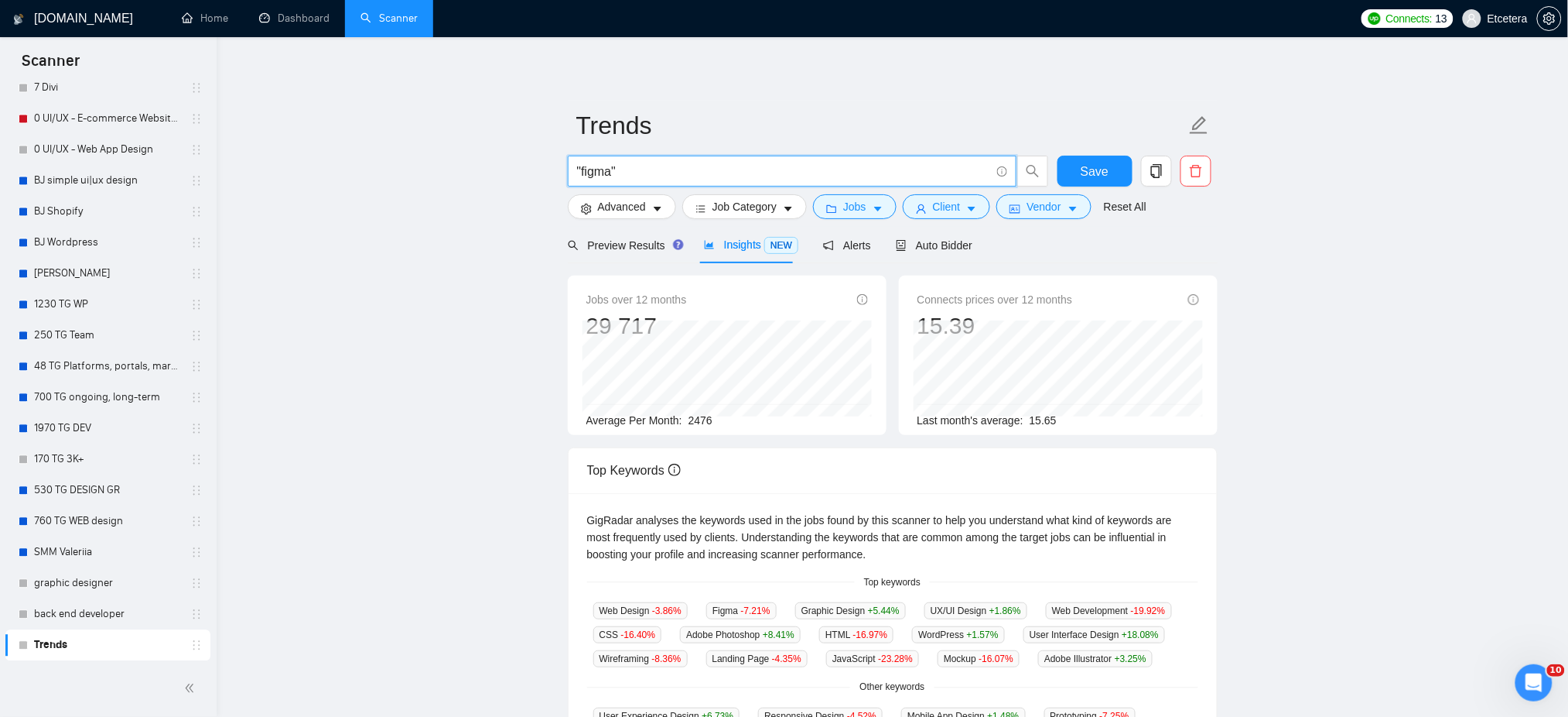
type input ""figma""
